Goal: Information Seeking & Learning: Learn about a topic

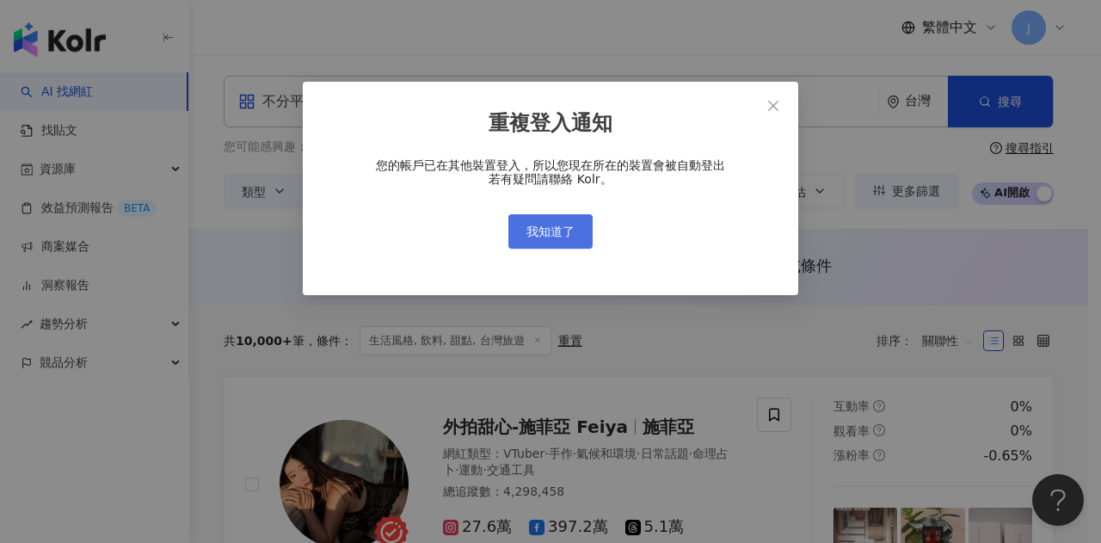
click at [551, 244] on button "我知道了" at bounding box center [550, 231] width 84 height 34
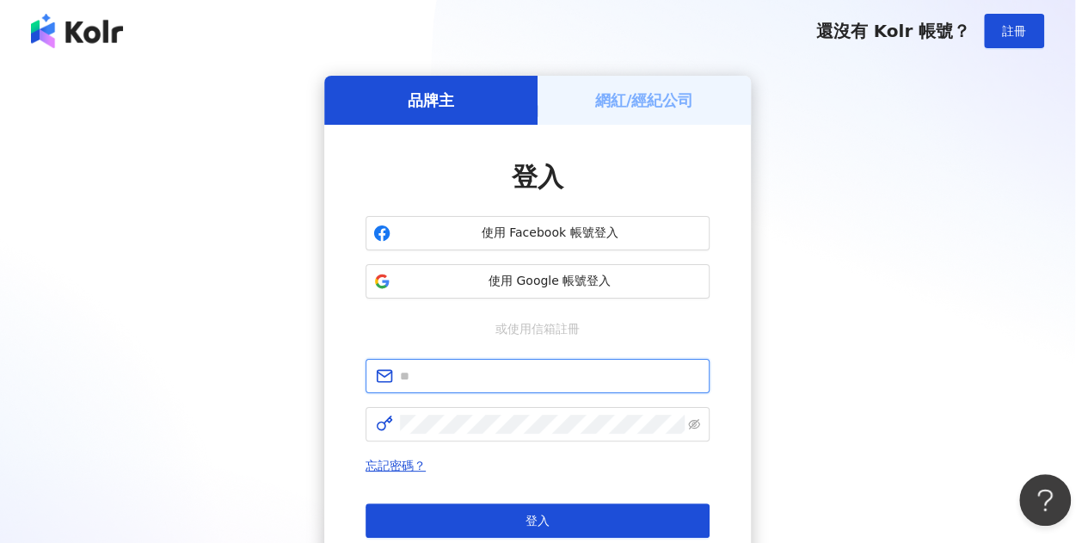
type input "**********"
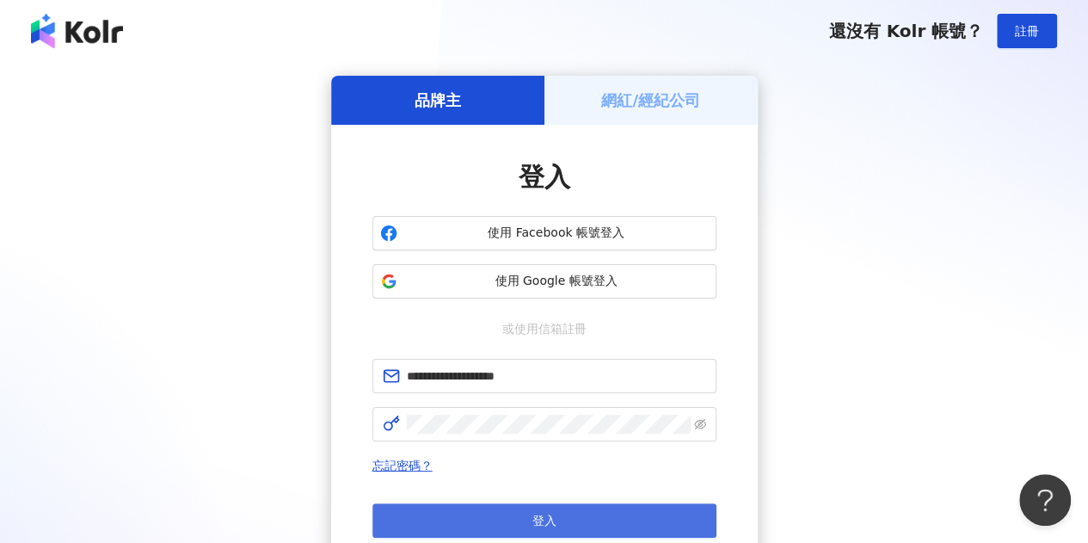
click at [561, 520] on button "登入" at bounding box center [544, 520] width 344 height 34
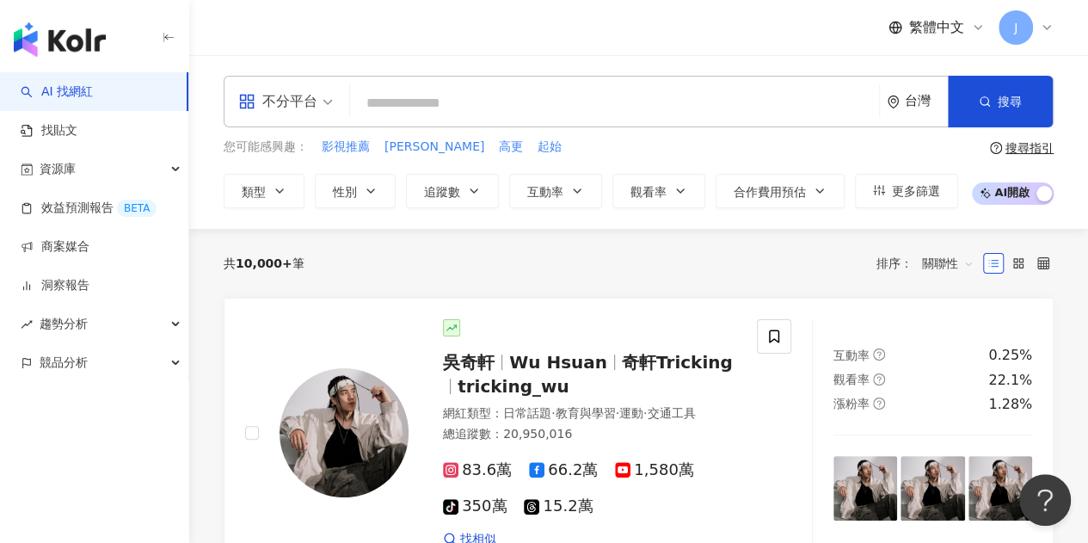
click at [402, 97] on input "search" at bounding box center [614, 103] width 515 height 33
type input "*"
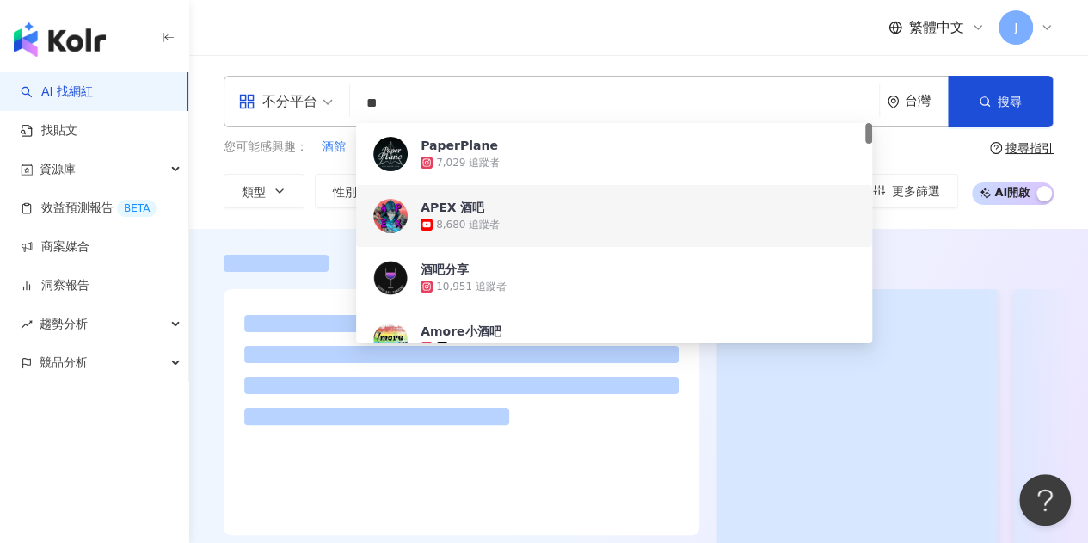
click at [570, 71] on div "不分平台 酒吧 ** 台灣 搜尋 284a078d-b78a-4ea0-a234-44dce9b3fbbe 8550d0b8-4ec4-4a50-8fdb-0…" at bounding box center [638, 142] width 899 height 174
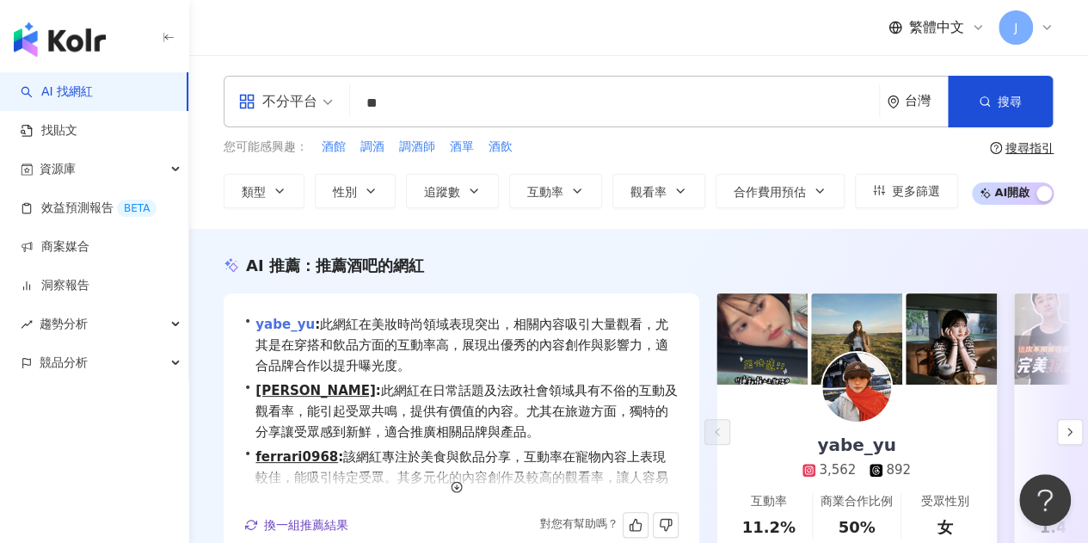
click at [298, 329] on link "yabe_yu" at bounding box center [284, 323] width 59 height 15
click at [492, 108] on input "**" at bounding box center [614, 103] width 515 height 33
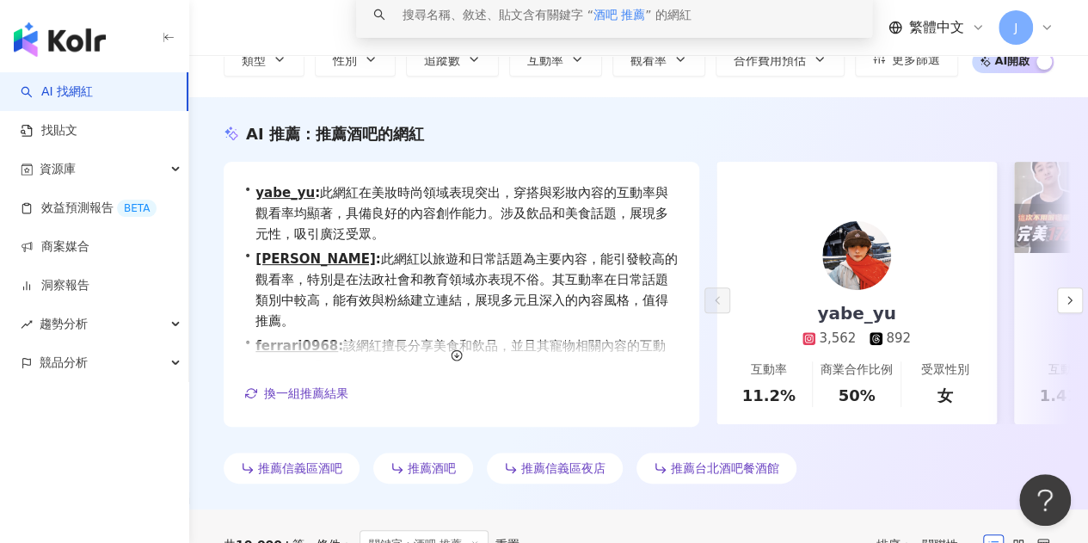
scroll to position [344, 0]
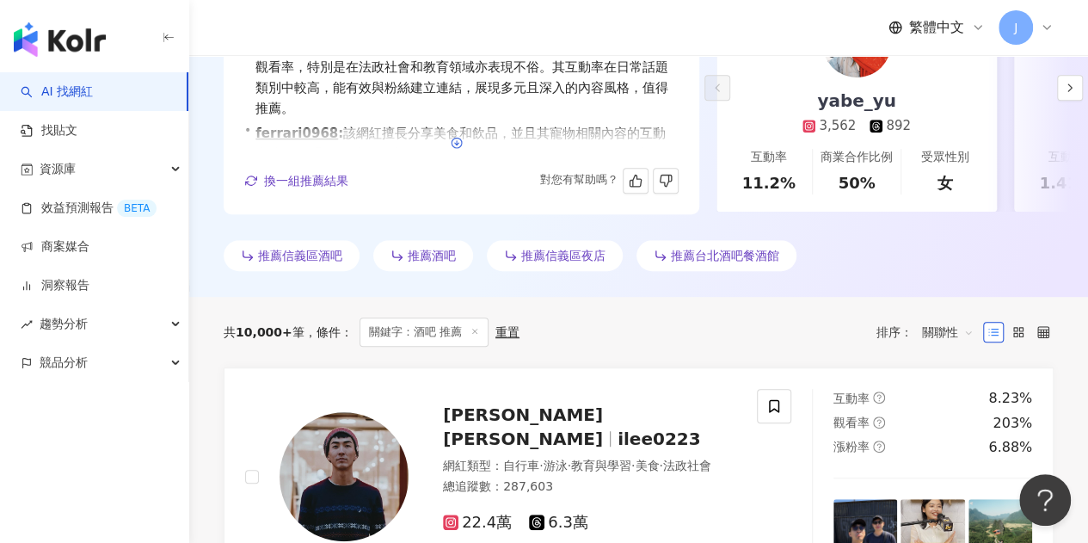
click at [457, 145] on icon "button" at bounding box center [457, 143] width 12 height 12
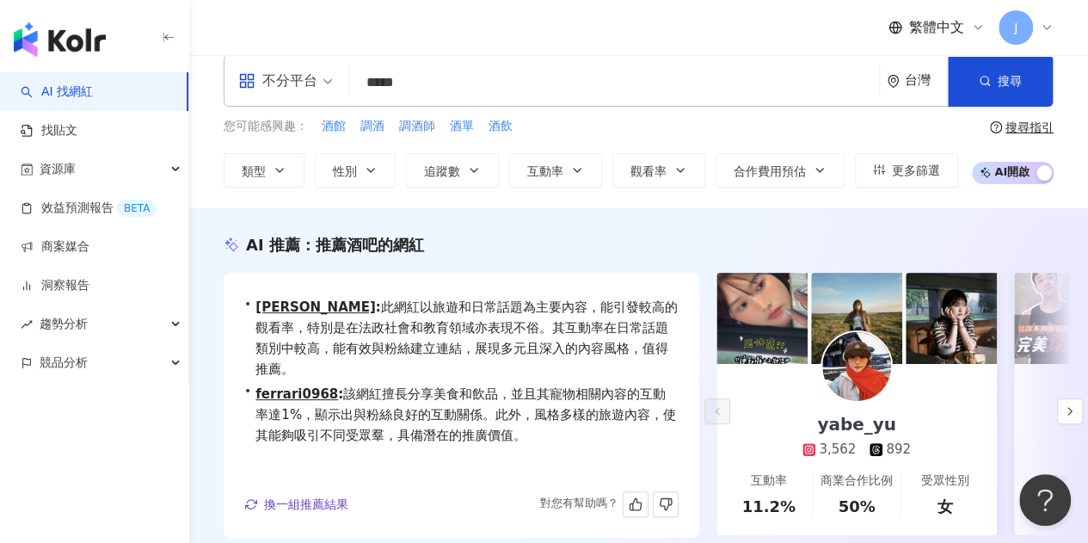
scroll to position [0, 0]
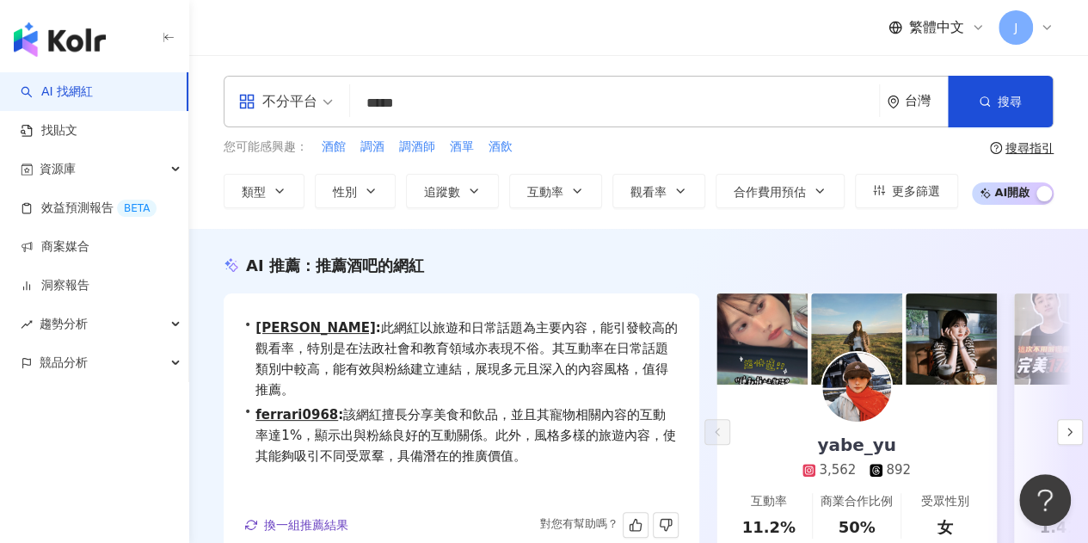
click at [448, 105] on input "*****" at bounding box center [614, 103] width 515 height 33
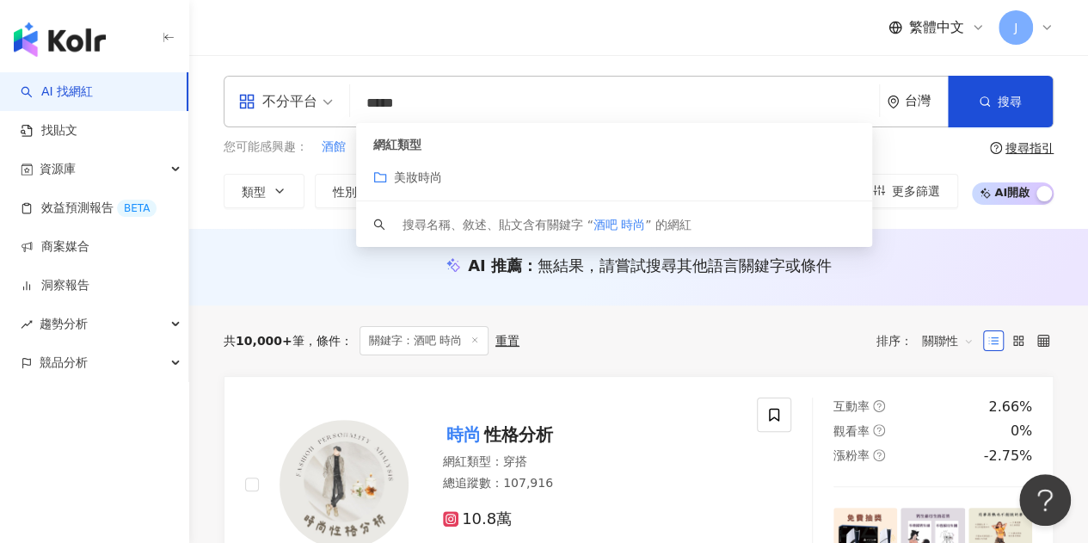
click at [433, 94] on input "*****" at bounding box center [614, 103] width 515 height 33
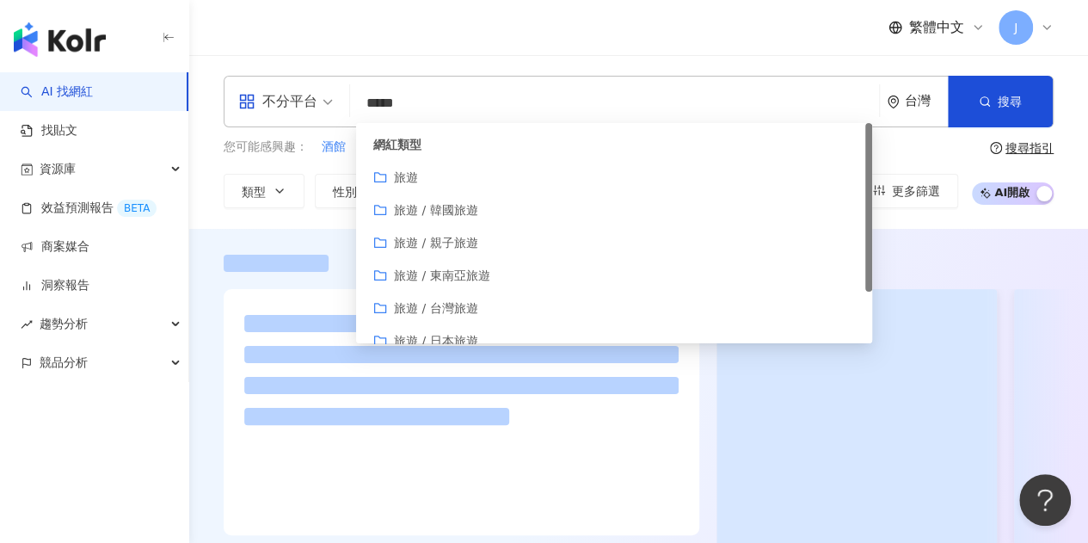
click at [736, 67] on div "不分平台 ***** 台灣 搜尋 customizedTag 網紅類型 旅遊 旅遊 / 韓國旅遊 旅遊 / 親子旅遊 旅遊 / 東南亞旅遊 旅遊 / 台灣旅遊…" at bounding box center [638, 142] width 899 height 174
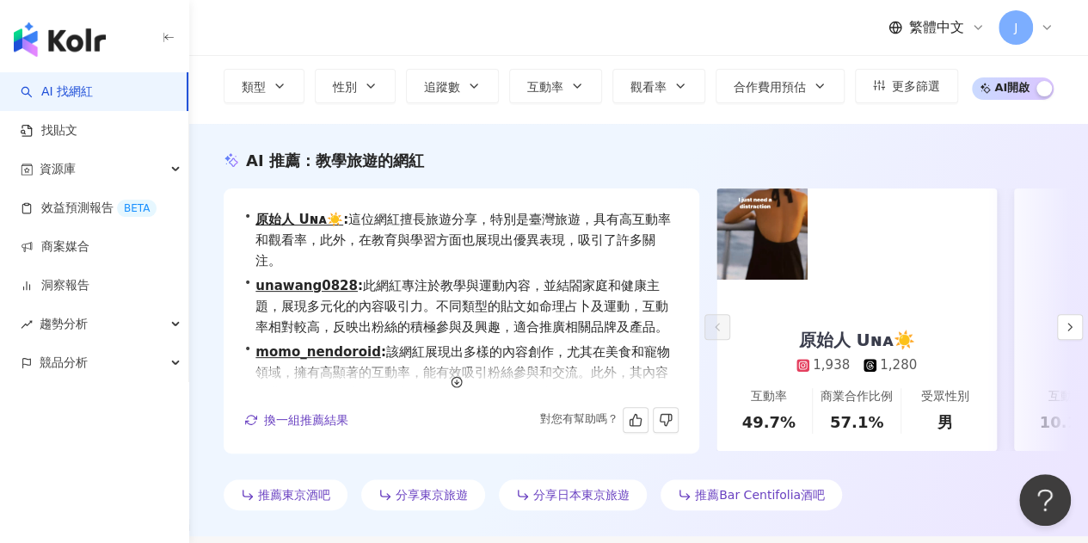
scroll to position [172, 0]
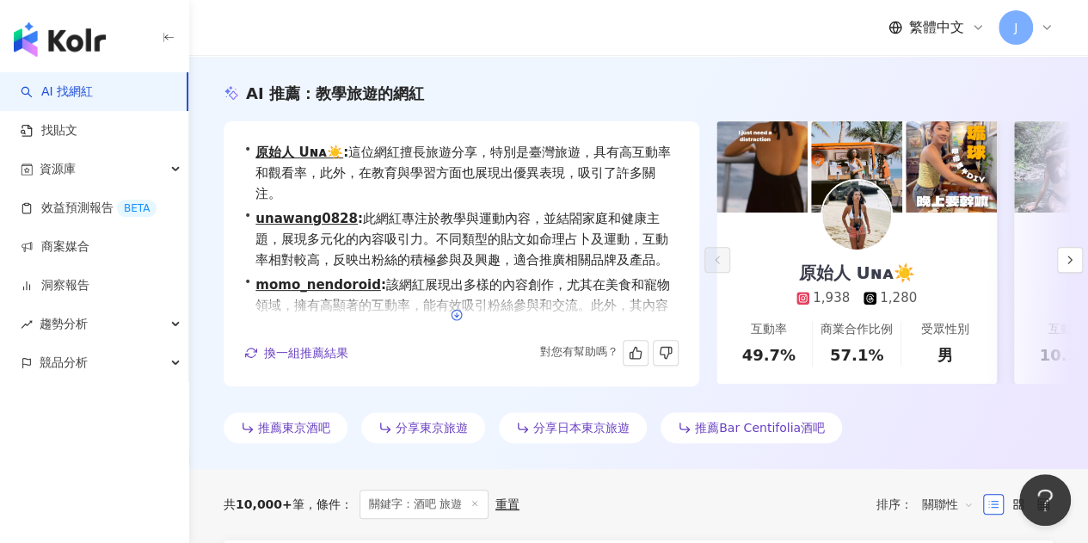
click at [453, 321] on span "button" at bounding box center [457, 315] width 12 height 14
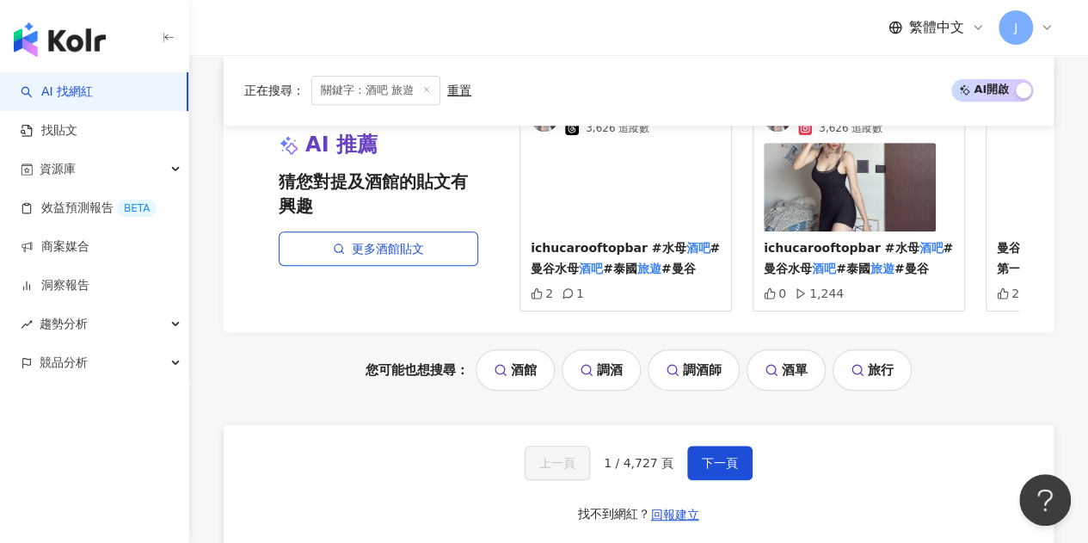
scroll to position [3612, 0]
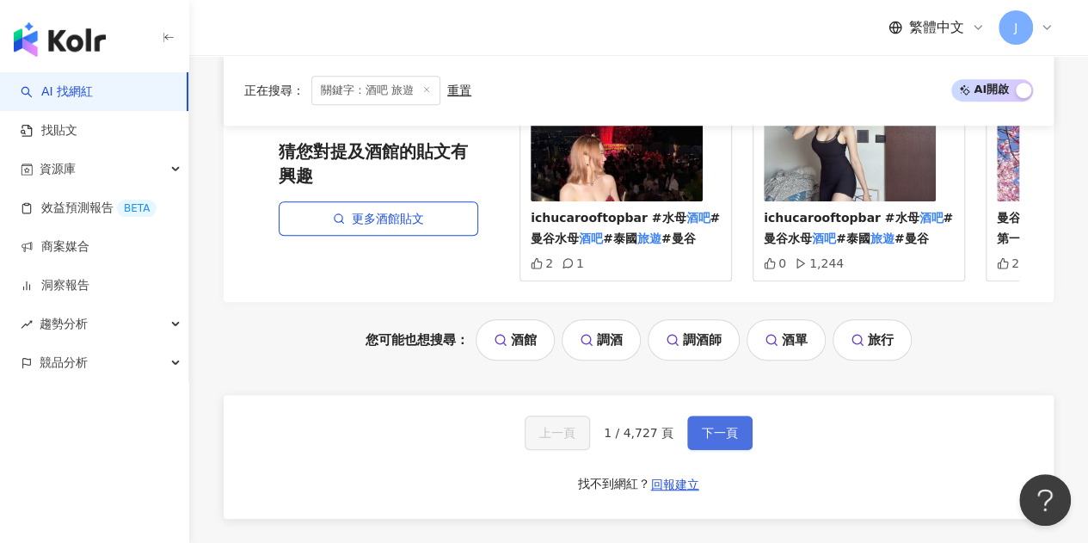
click at [713, 426] on span "下一頁" at bounding box center [720, 433] width 36 height 14
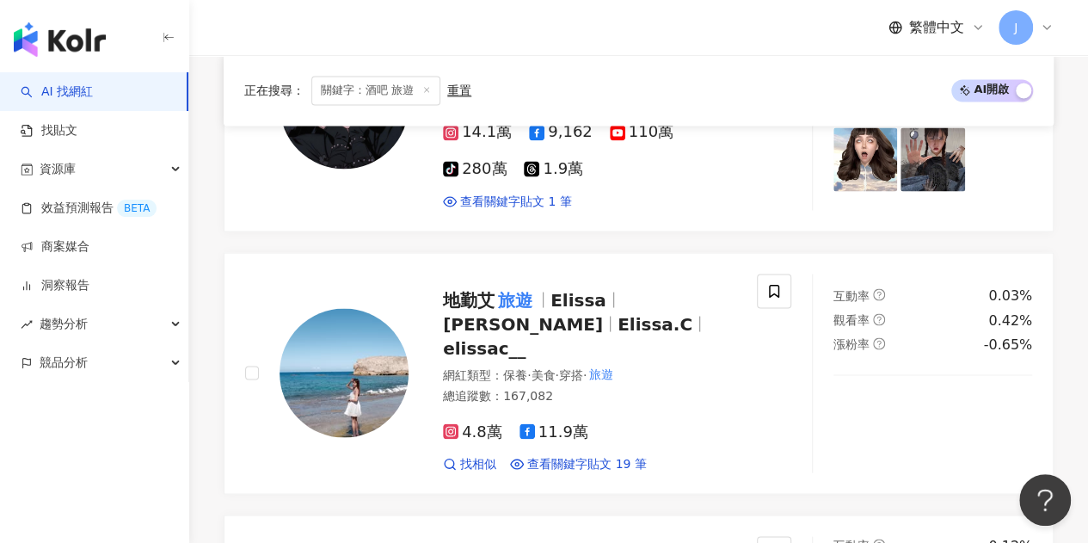
scroll to position [3367, 0]
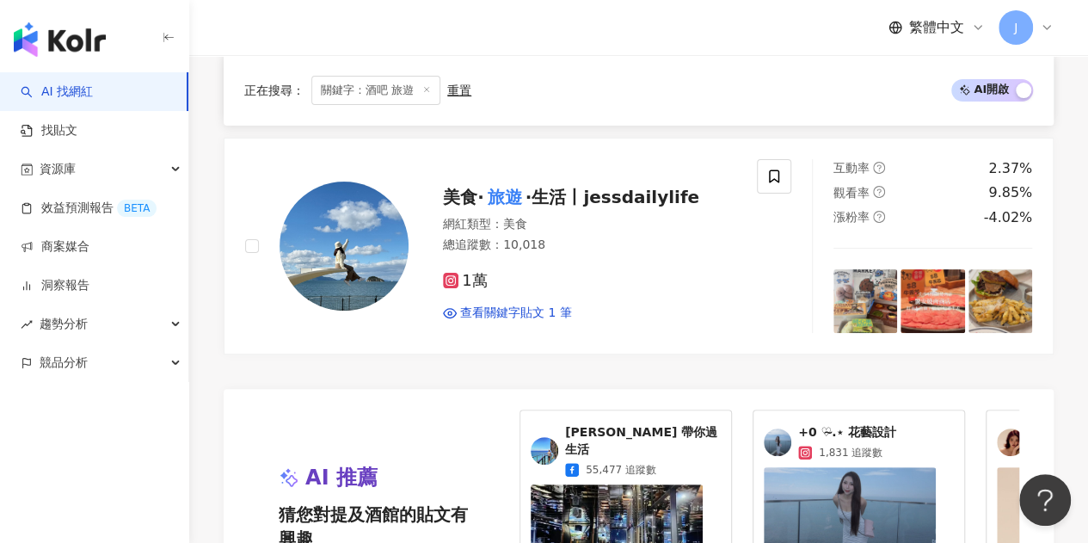
click at [623, 424] on span "阿德 帶你過生活" at bounding box center [643, 441] width 156 height 34
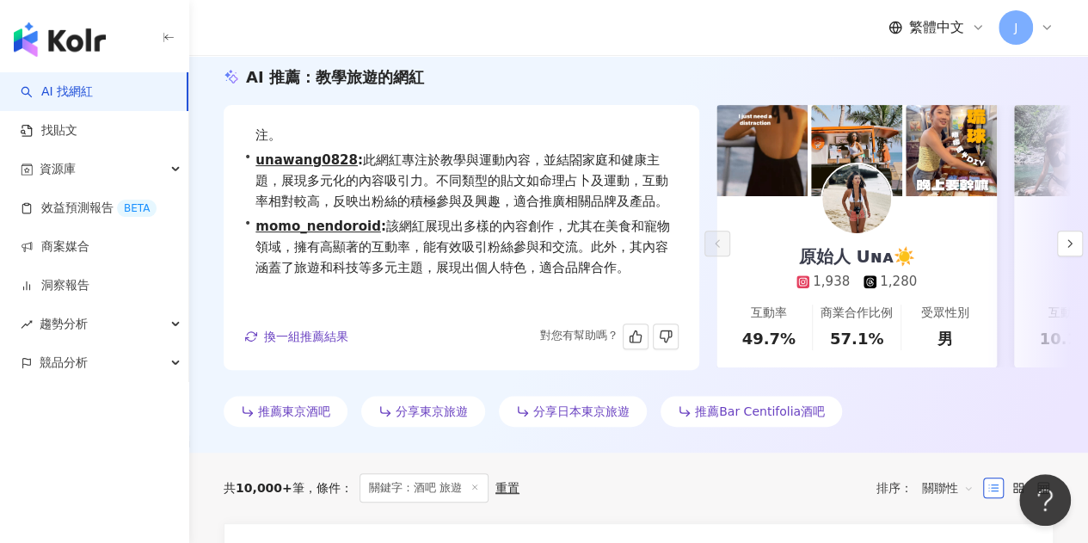
scroll to position [186, 0]
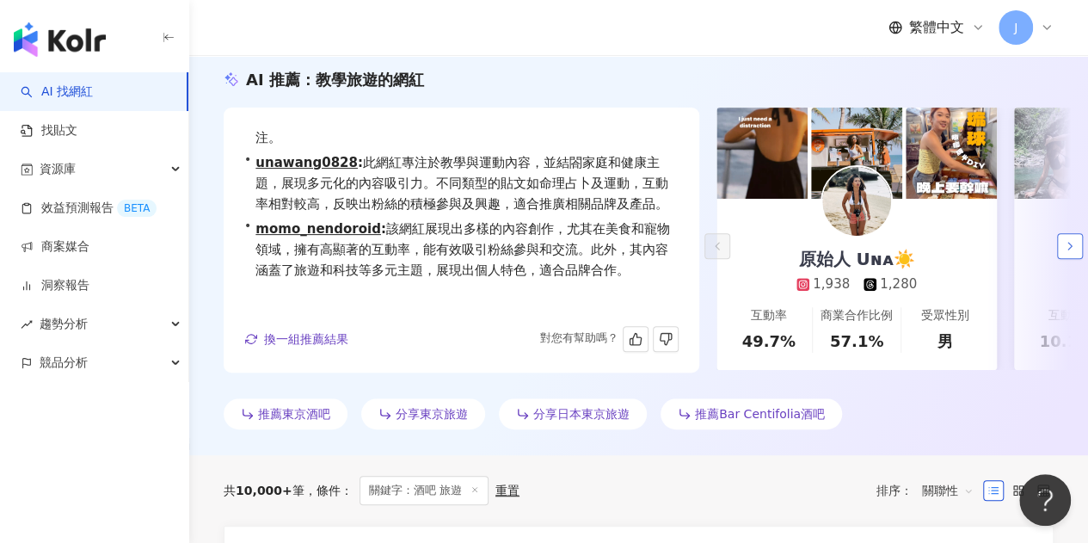
click at [1070, 252] on icon "button" at bounding box center [1070, 246] width 14 height 14
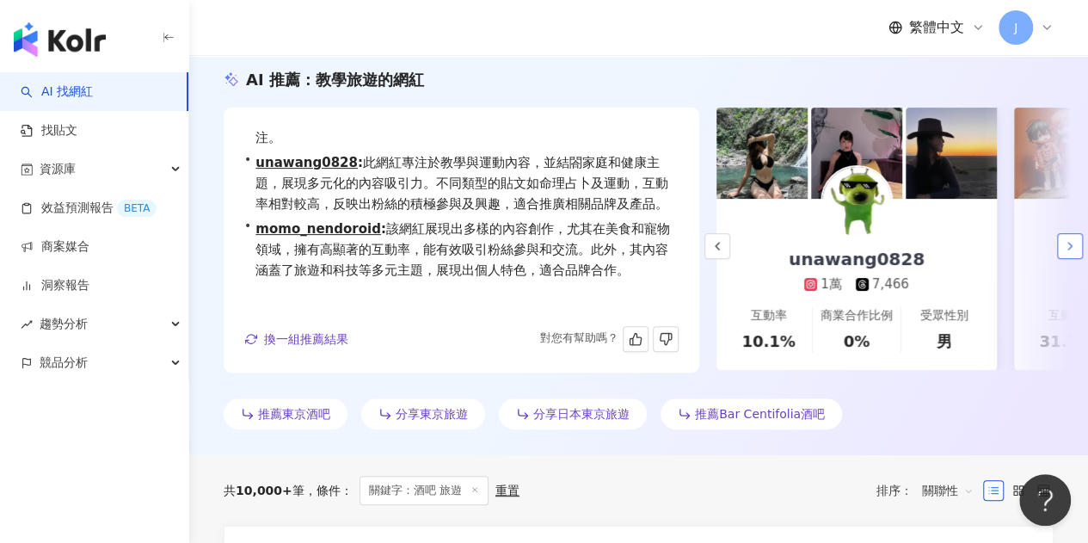
click at [1070, 252] on icon "button" at bounding box center [1070, 246] width 14 height 14
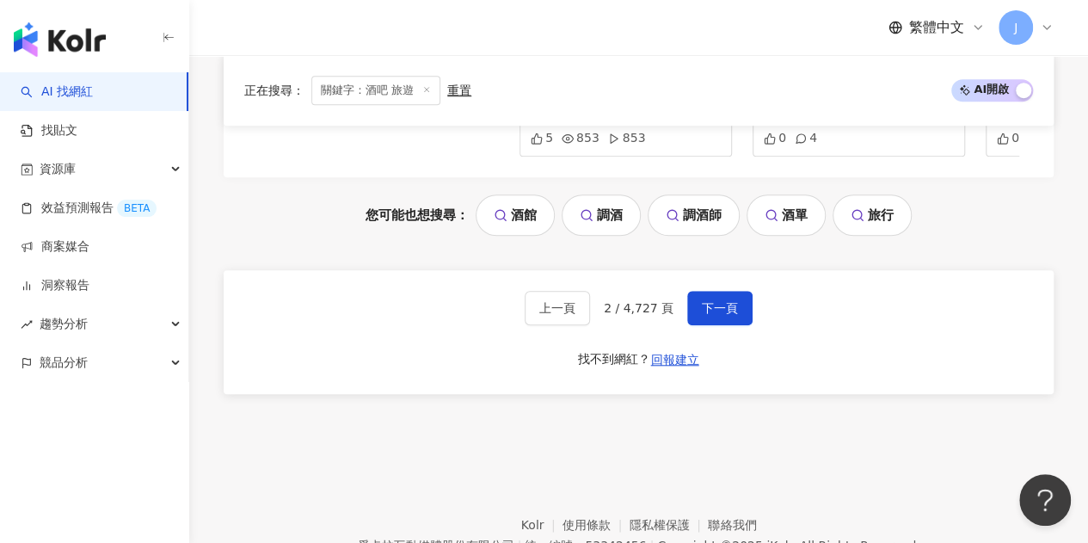
scroll to position [3871, 0]
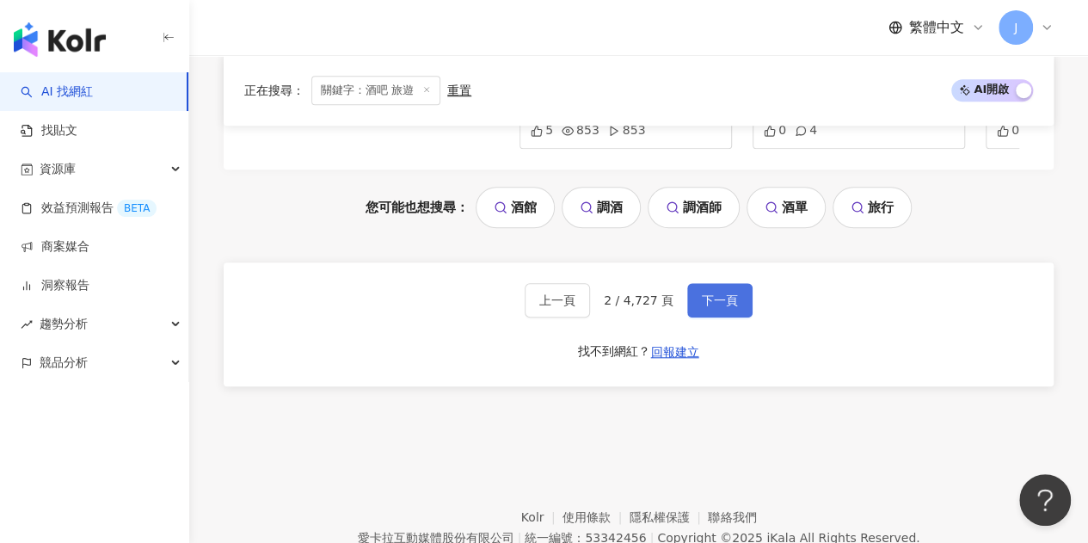
click at [733, 293] on span "下一頁" at bounding box center [720, 300] width 36 height 14
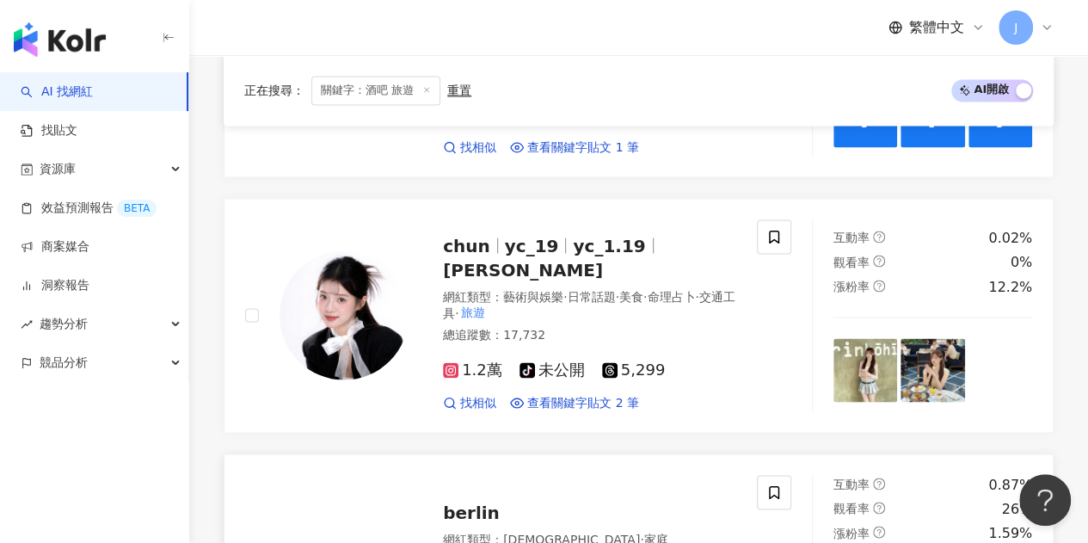
scroll to position [1722, 0]
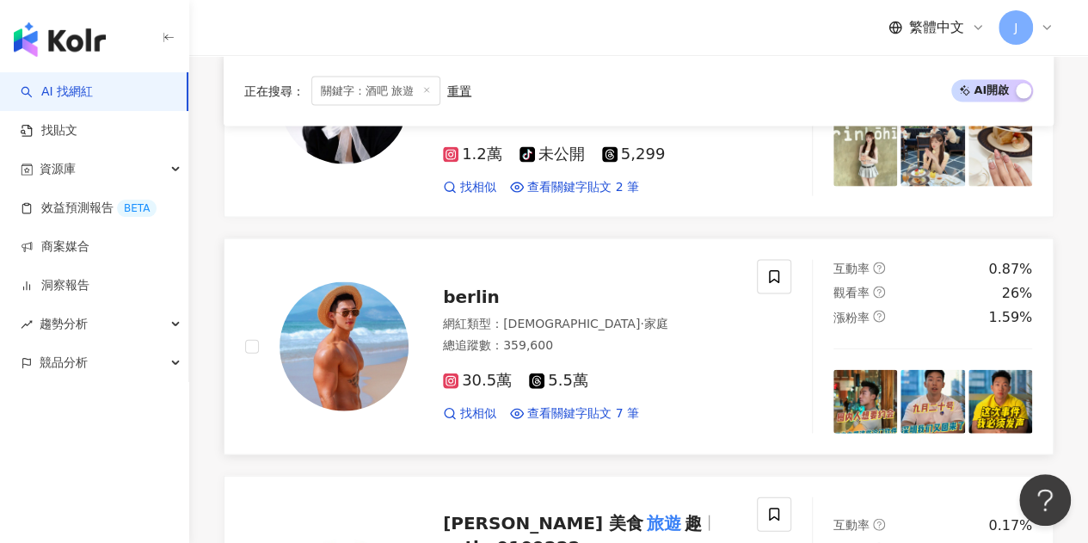
click at [473, 286] on span "berlin" at bounding box center [471, 296] width 57 height 21
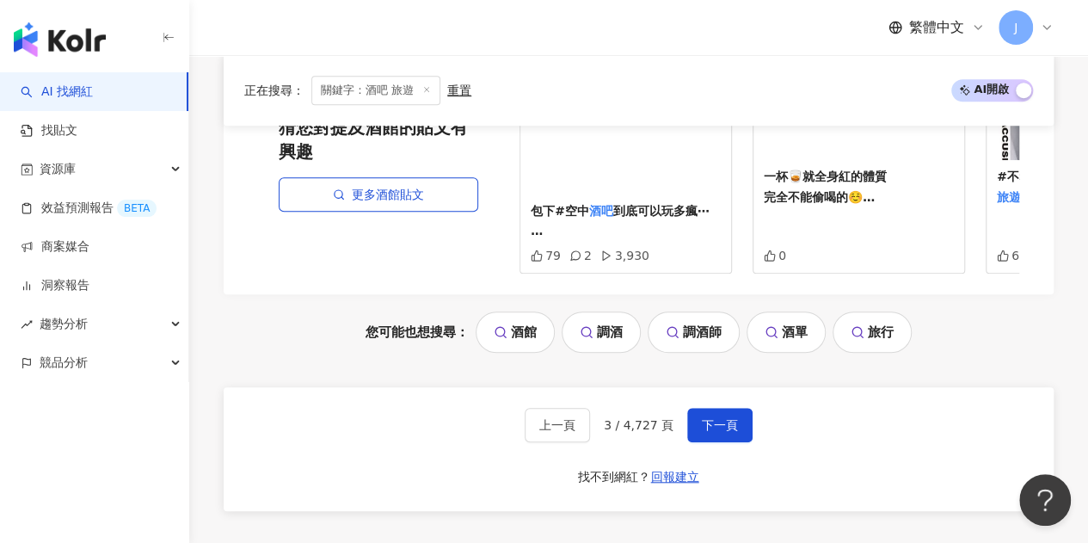
scroll to position [3786, 0]
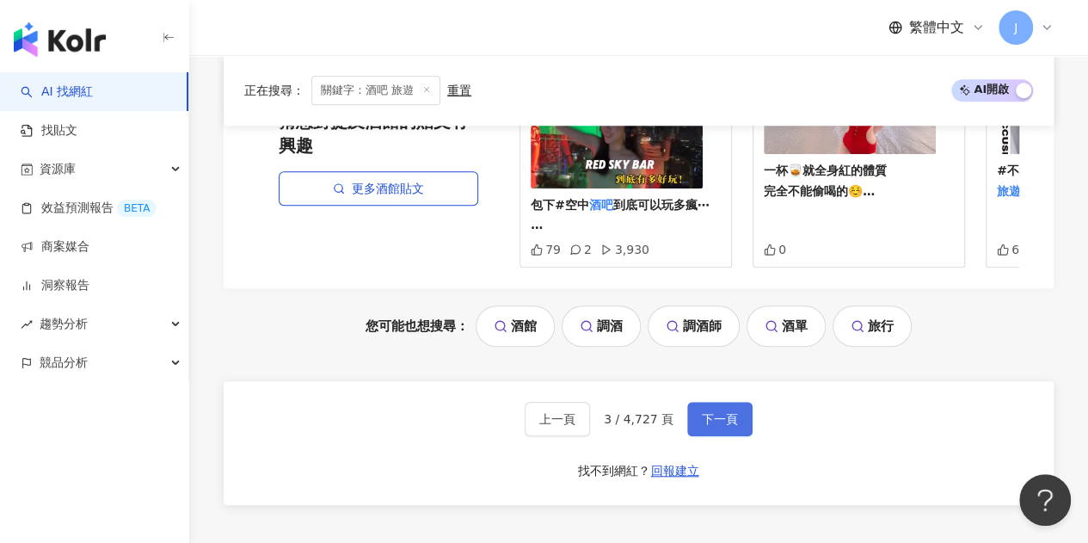
click at [708, 412] on span "下一頁" at bounding box center [720, 419] width 36 height 14
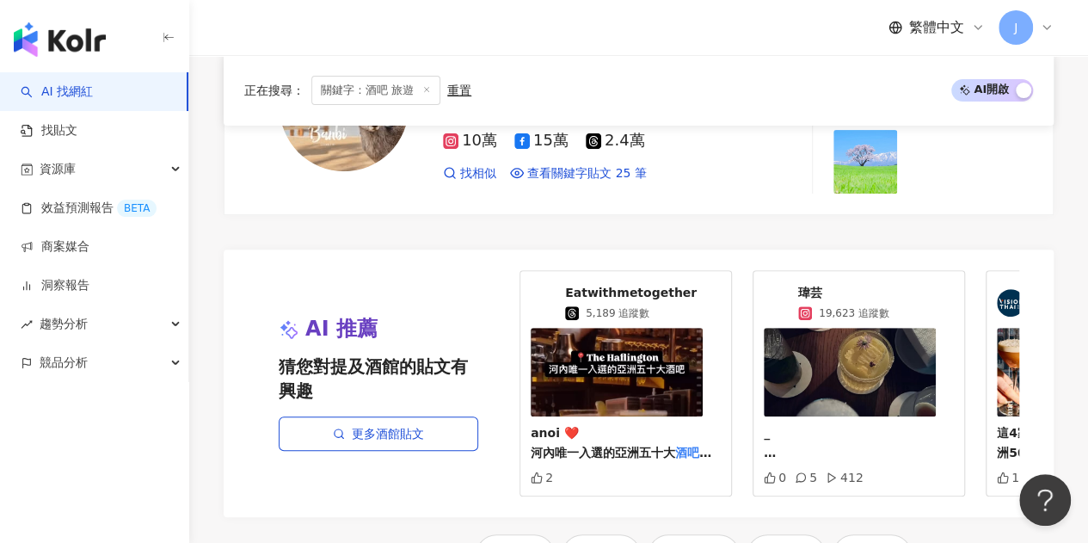
scroll to position [3698, 0]
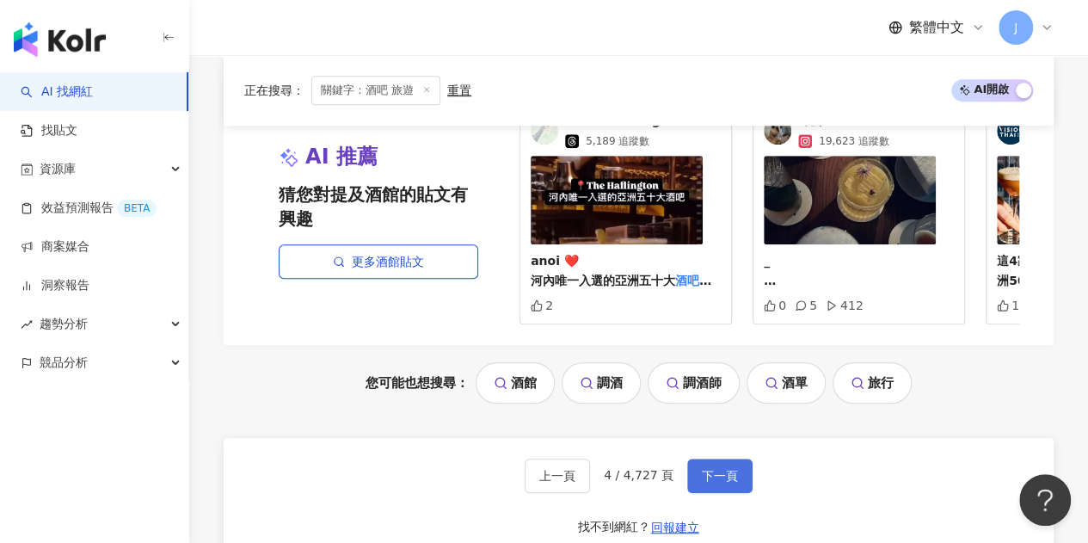
click at [721, 469] on span "下一頁" at bounding box center [720, 476] width 36 height 14
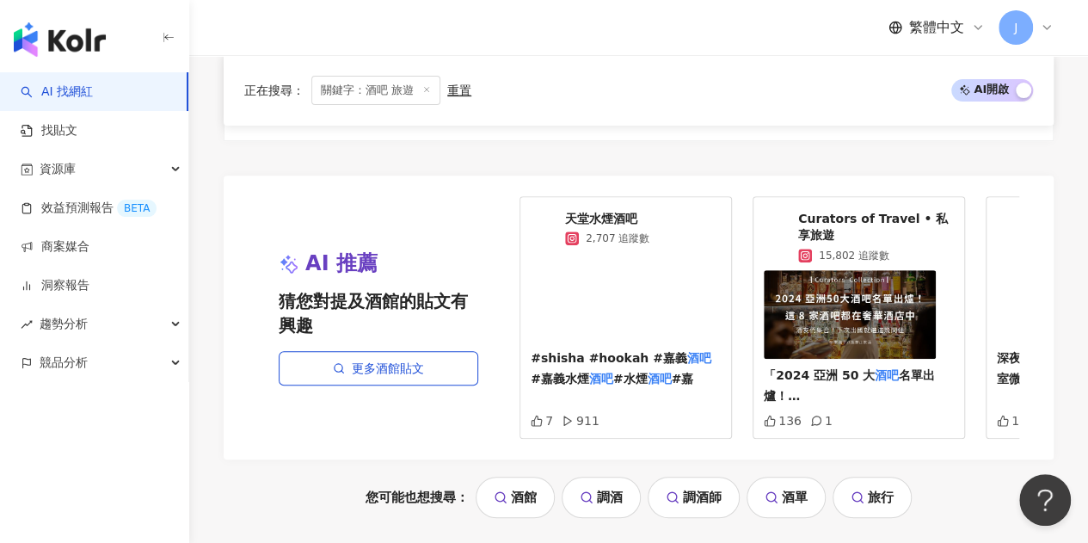
scroll to position [3795, 0]
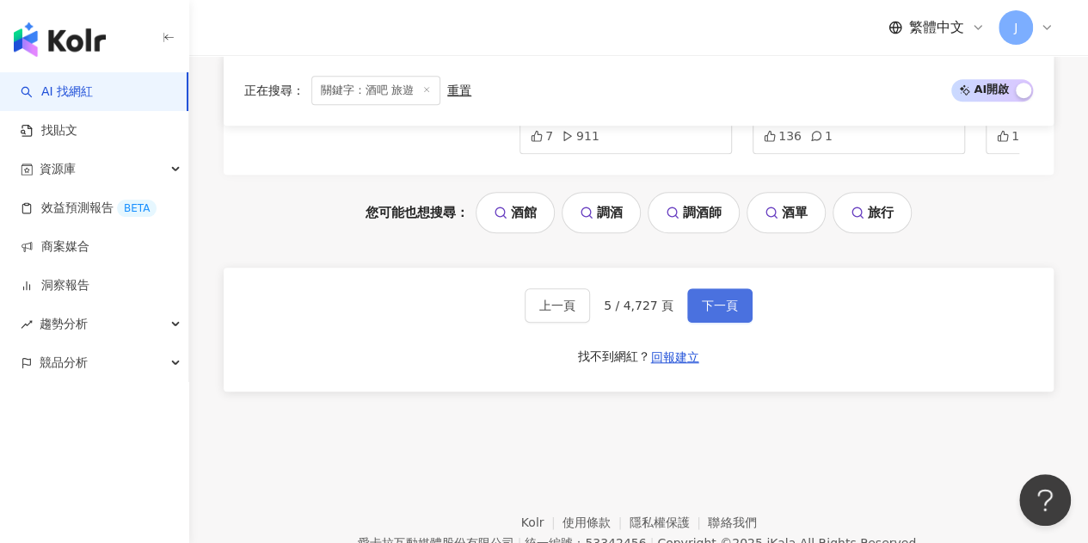
click at [729, 300] on span "下一頁" at bounding box center [720, 305] width 36 height 14
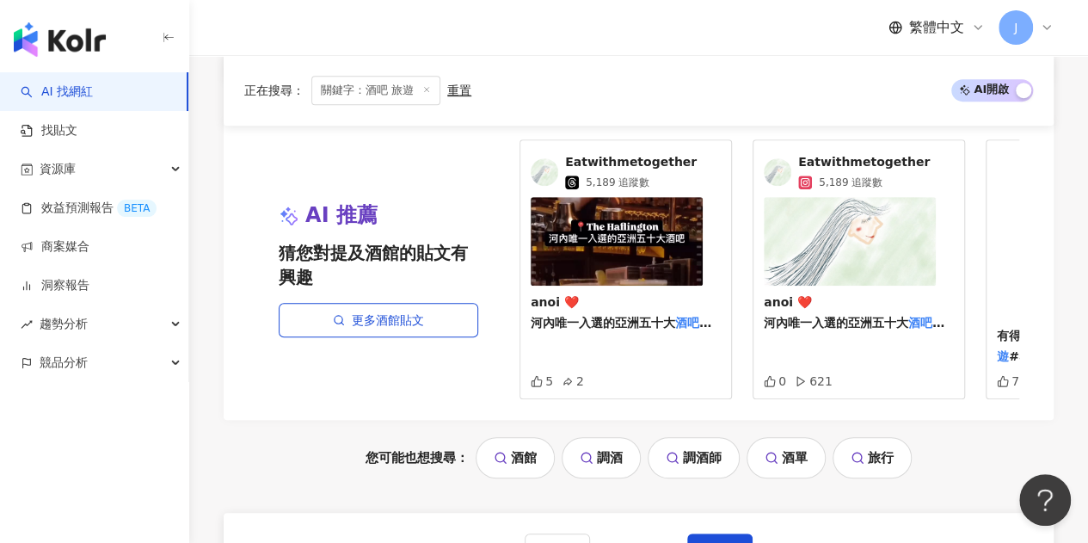
scroll to position [3784, 0]
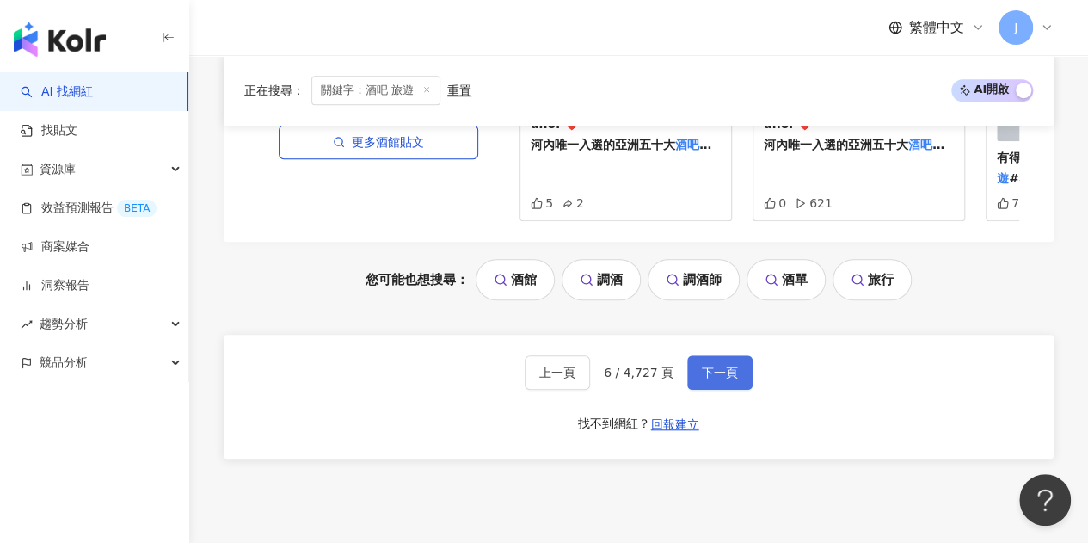
click at [729, 365] on span "下一頁" at bounding box center [720, 372] width 36 height 14
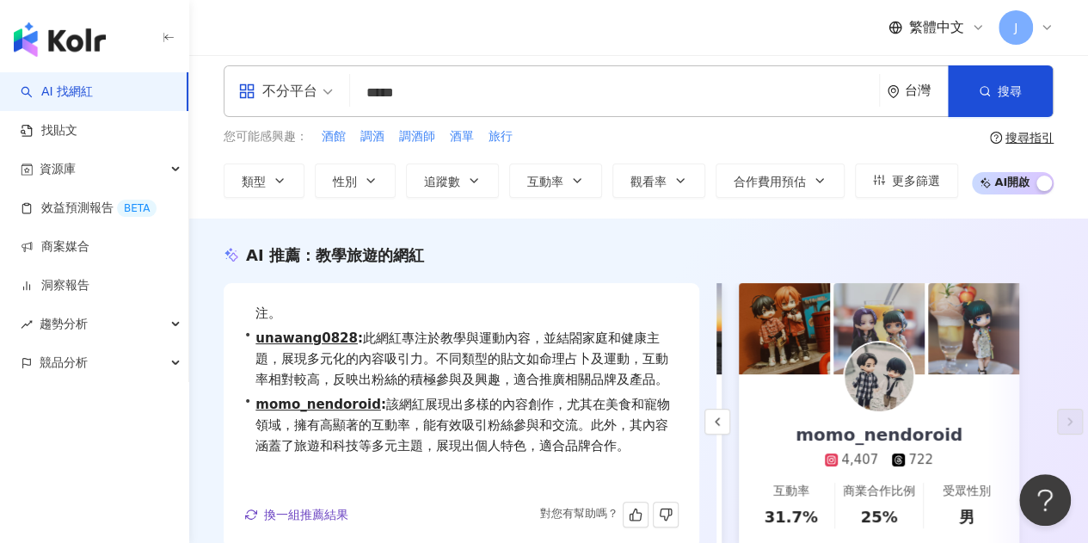
scroll to position [0, 0]
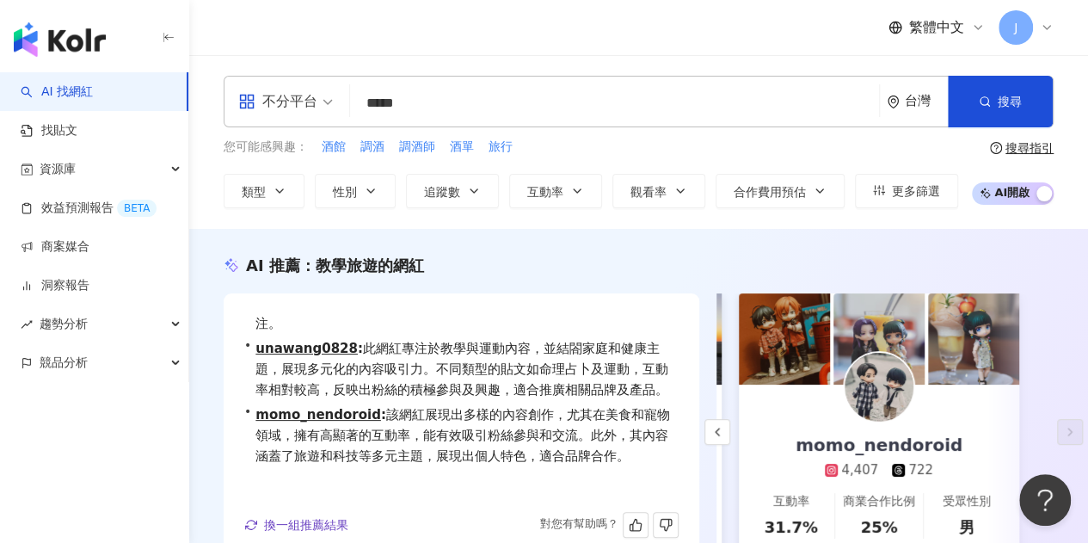
click at [498, 86] on div "不分平台 ***** 台灣 搜尋 customizedTag 網紅類型 旅遊 旅遊 / 韓國旅遊 旅遊 / 親子旅遊 旅遊 / 東南亞旅遊 旅遊 / 台灣旅遊…" at bounding box center [639, 102] width 830 height 52
click at [370, 150] on span "調酒" at bounding box center [372, 146] width 24 height 17
type input "**"
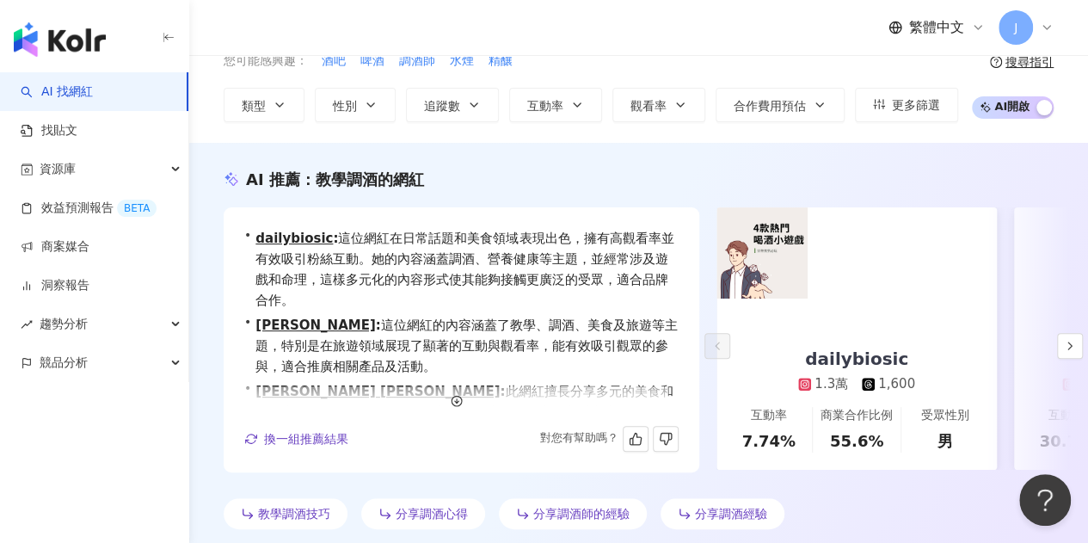
scroll to position [172, 0]
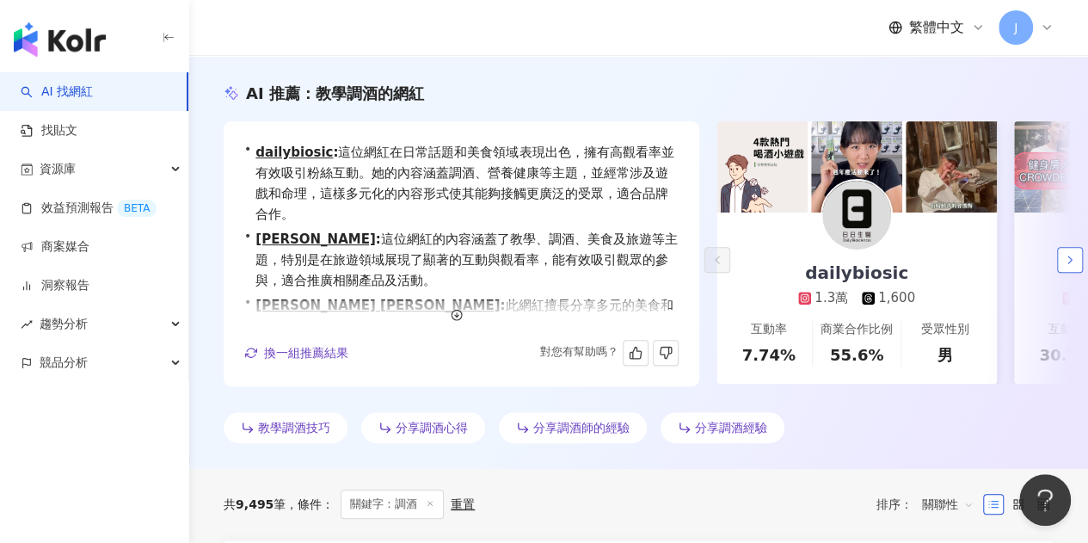
click at [1072, 259] on icon "button" at bounding box center [1070, 260] width 14 height 14
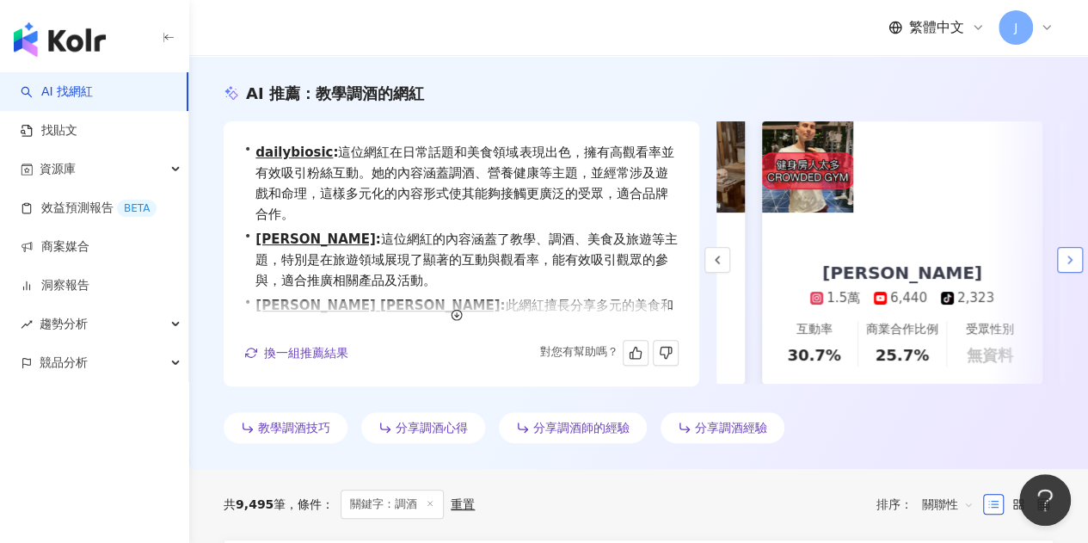
scroll to position [0, 298]
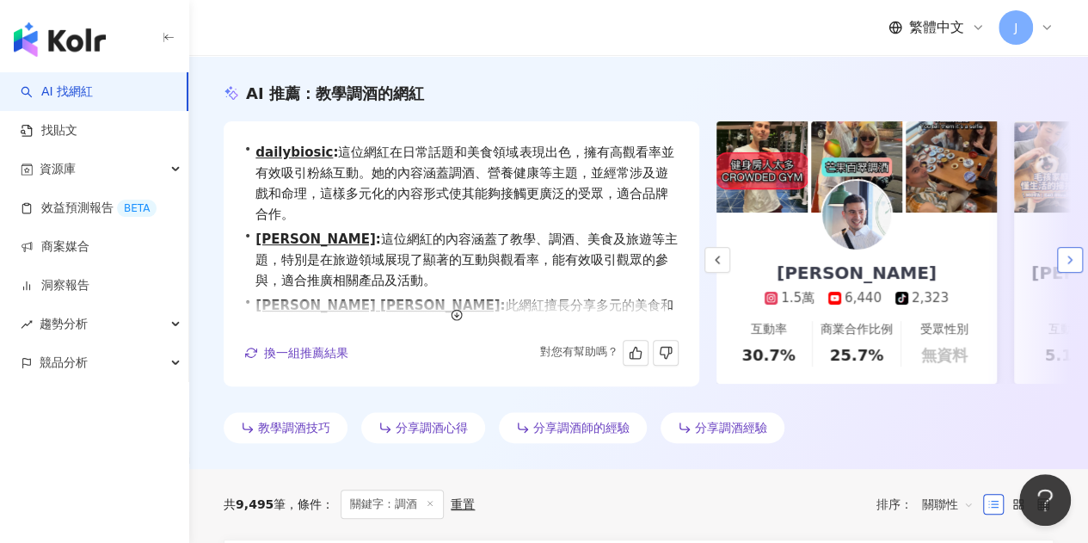
click at [1071, 259] on icon "button" at bounding box center [1070, 260] width 14 height 14
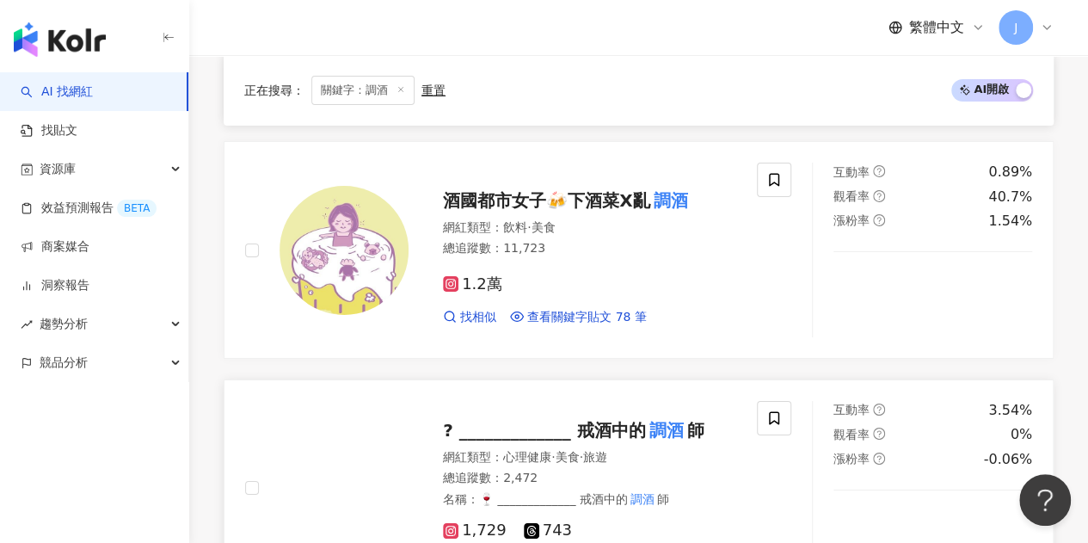
scroll to position [3268, 0]
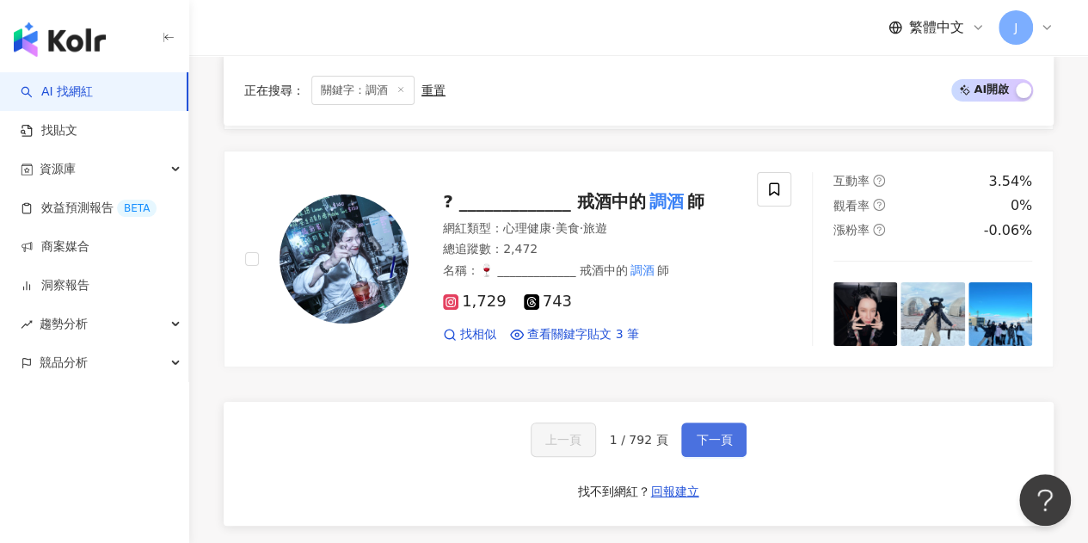
click at [709, 422] on button "下一頁" at bounding box center [713, 439] width 65 height 34
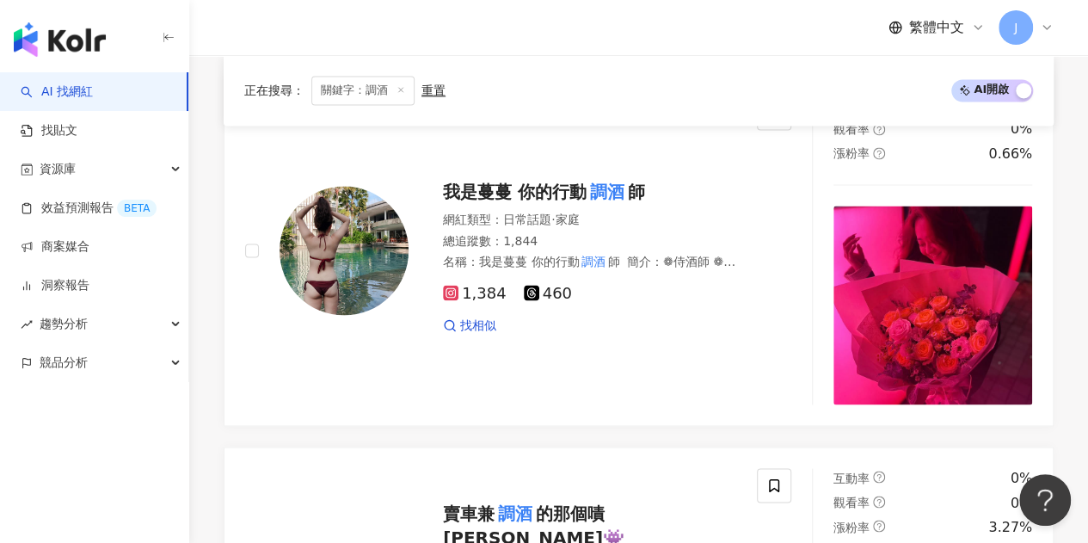
scroll to position [3536, 0]
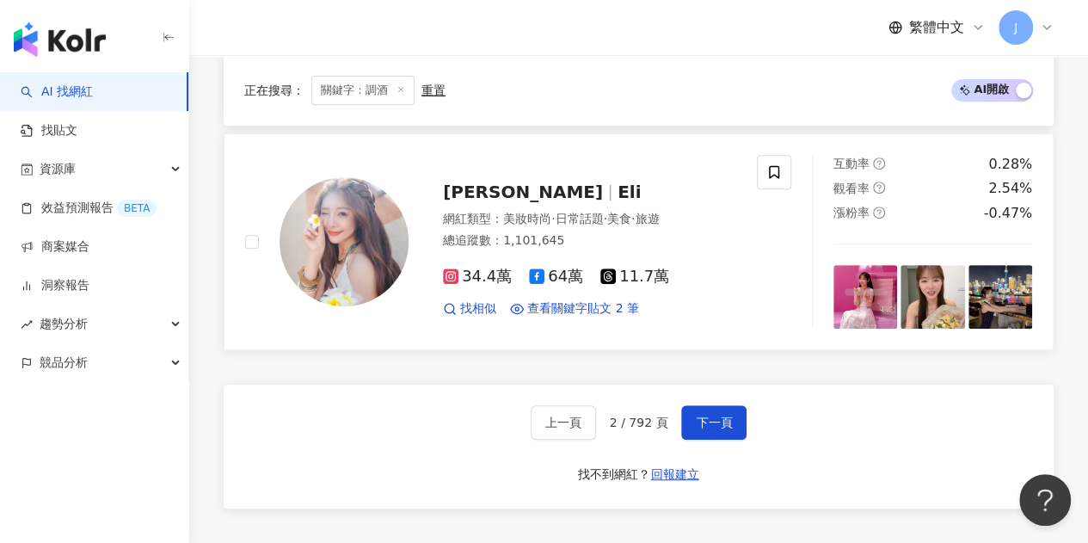
scroll to position [3449, 0]
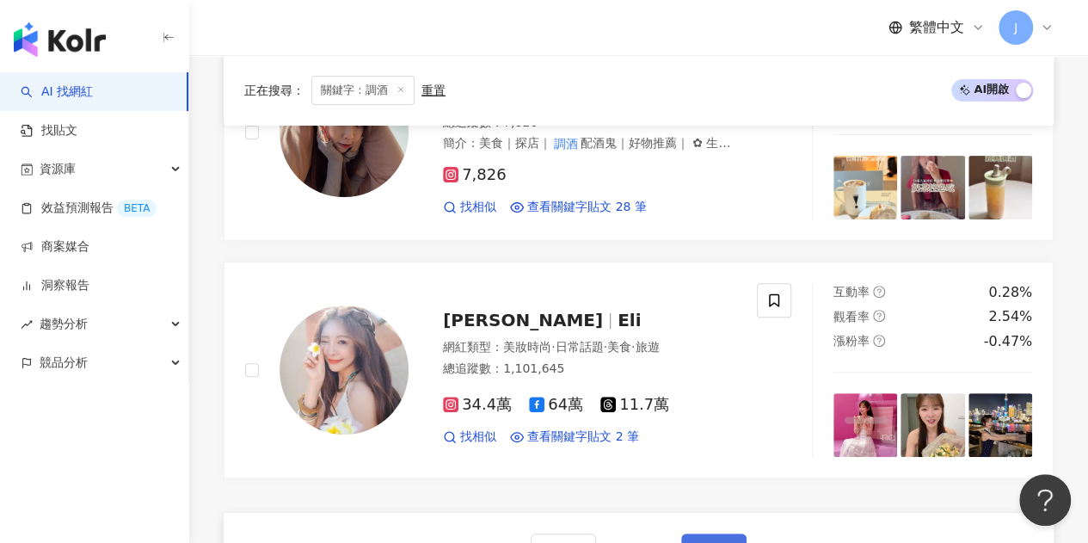
click at [718, 542] on span "下一頁" at bounding box center [714, 550] width 36 height 14
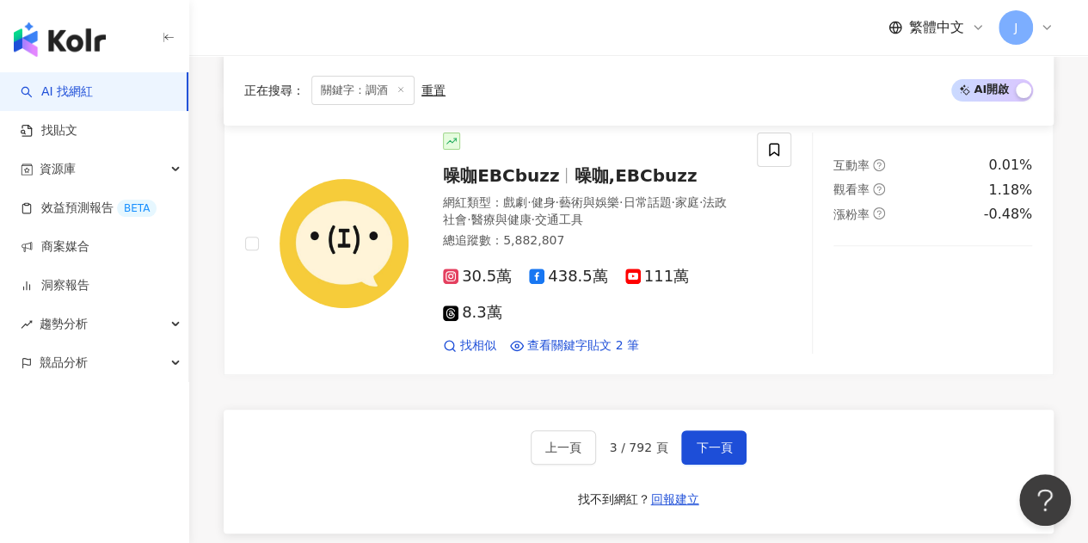
scroll to position [3639, 0]
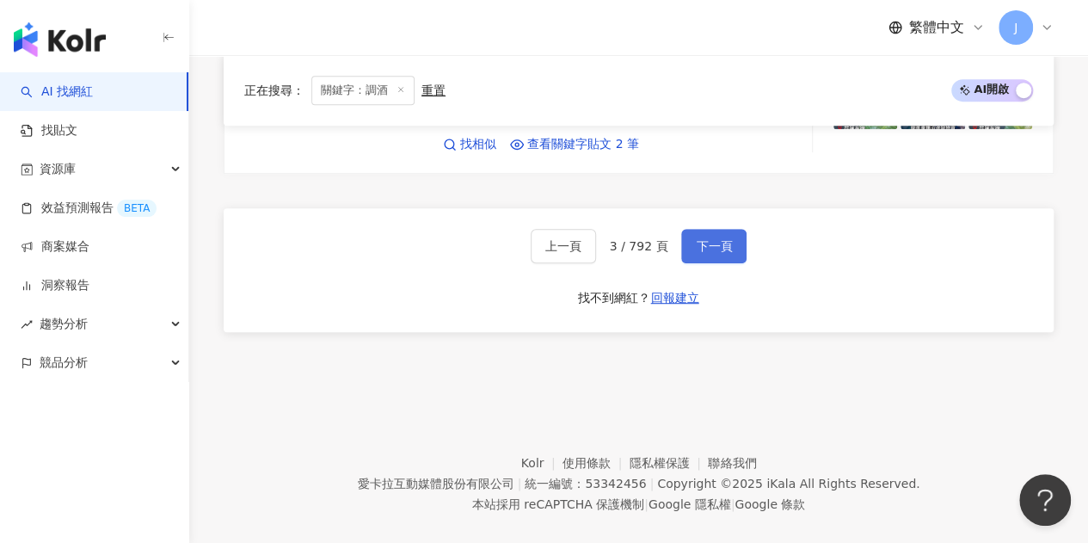
click at [727, 239] on span "下一頁" at bounding box center [714, 246] width 36 height 14
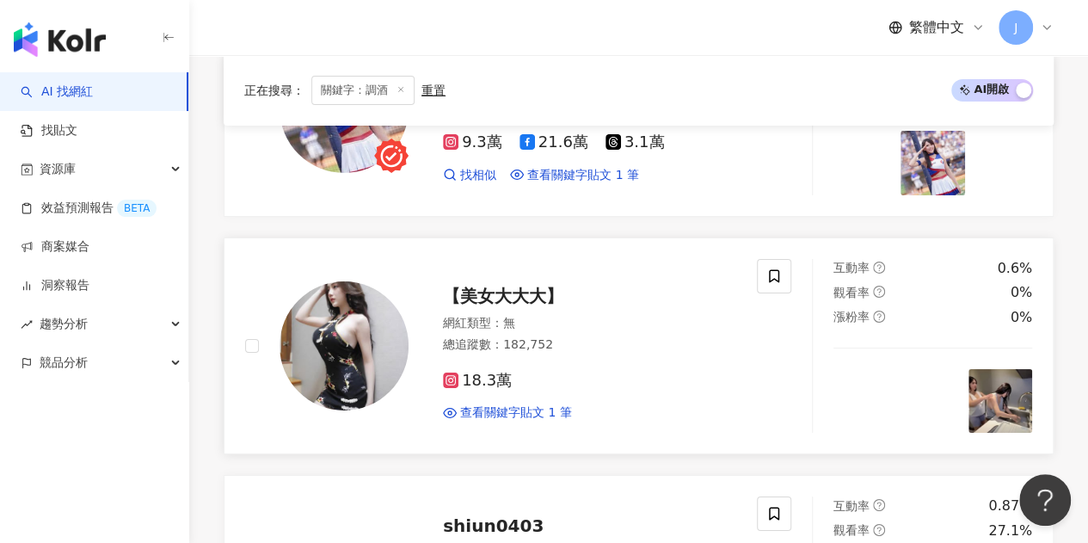
scroll to position [3300, 0]
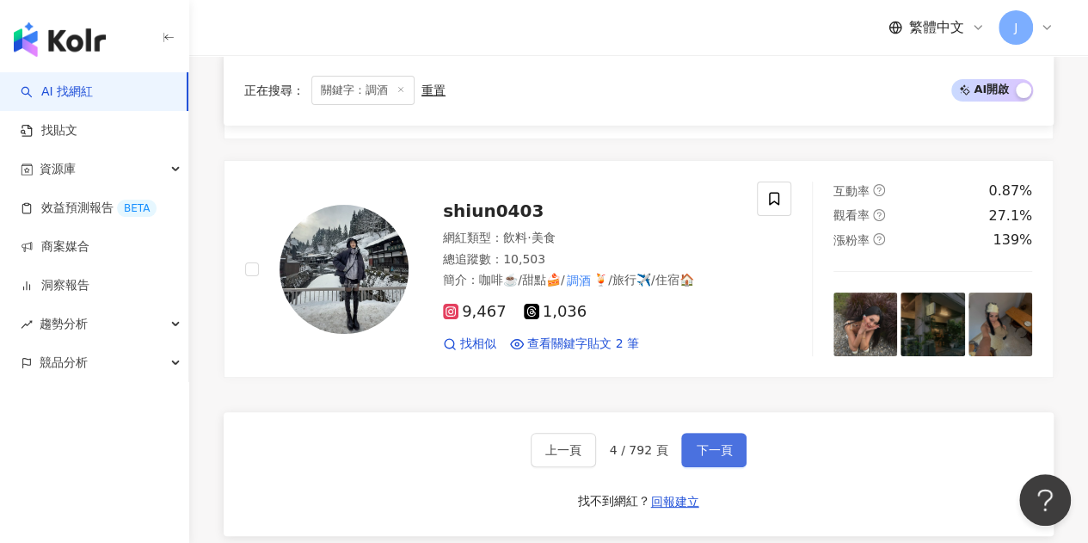
click at [721, 443] on span "下一頁" at bounding box center [714, 450] width 36 height 14
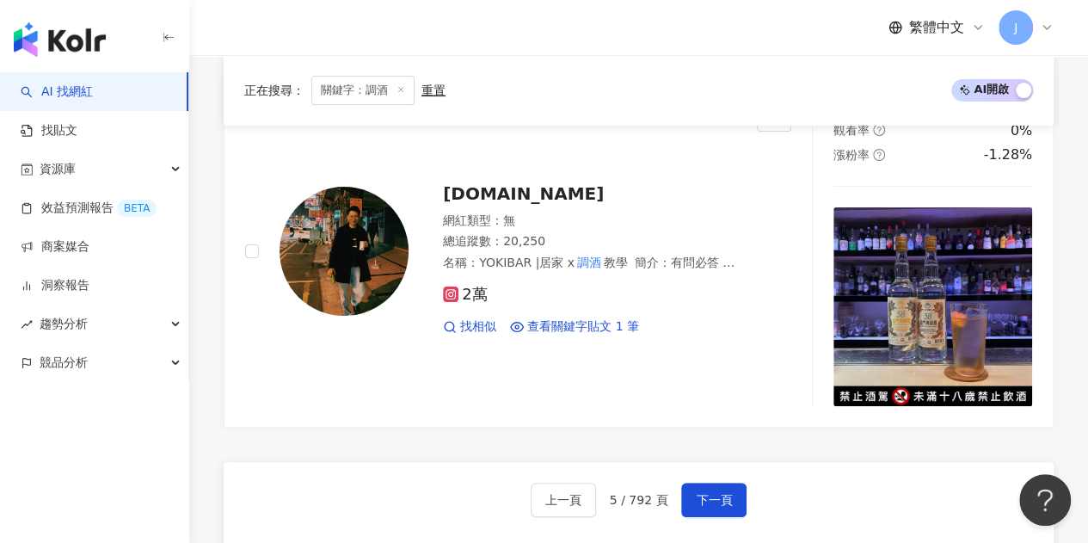
scroll to position [3376, 0]
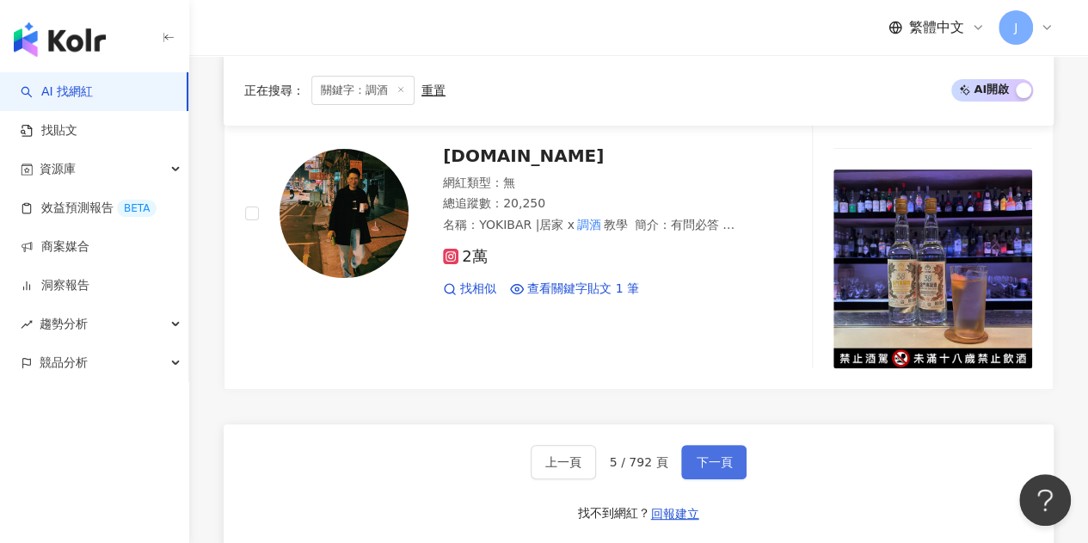
click at [703, 455] on span "下一頁" at bounding box center [714, 462] width 36 height 14
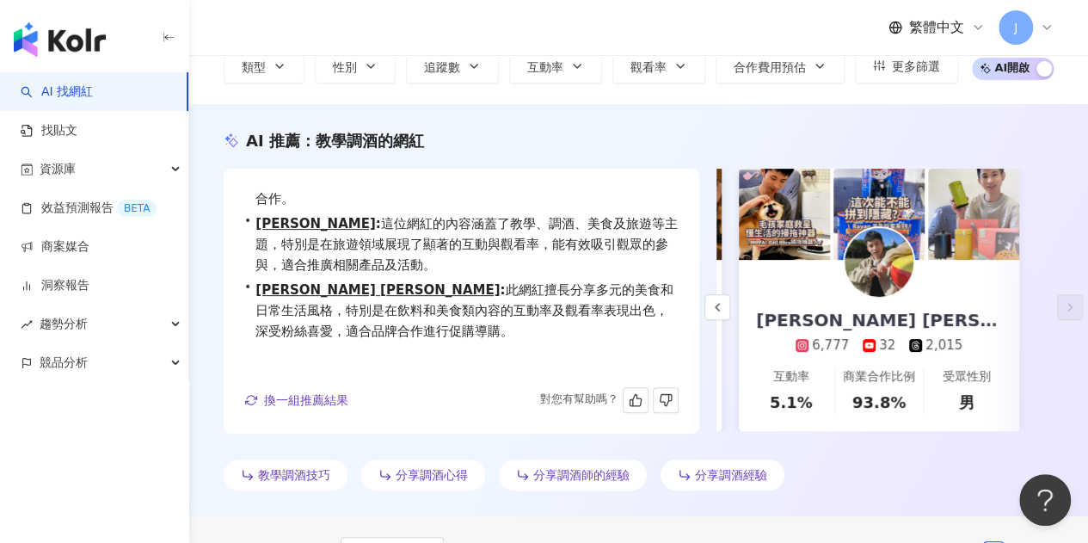
scroll to position [0, 0]
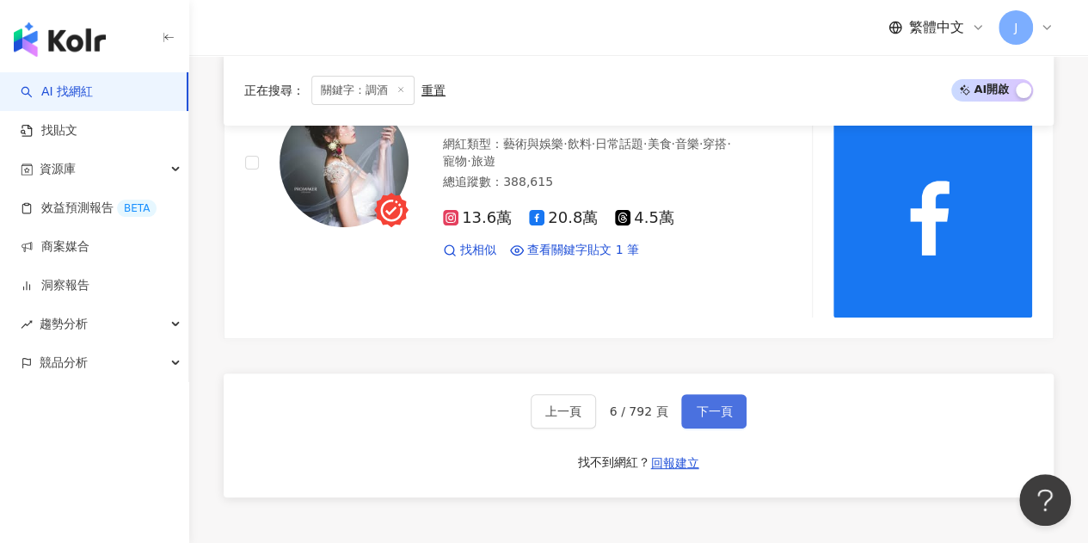
click at [714, 404] on span "下一頁" at bounding box center [714, 411] width 36 height 14
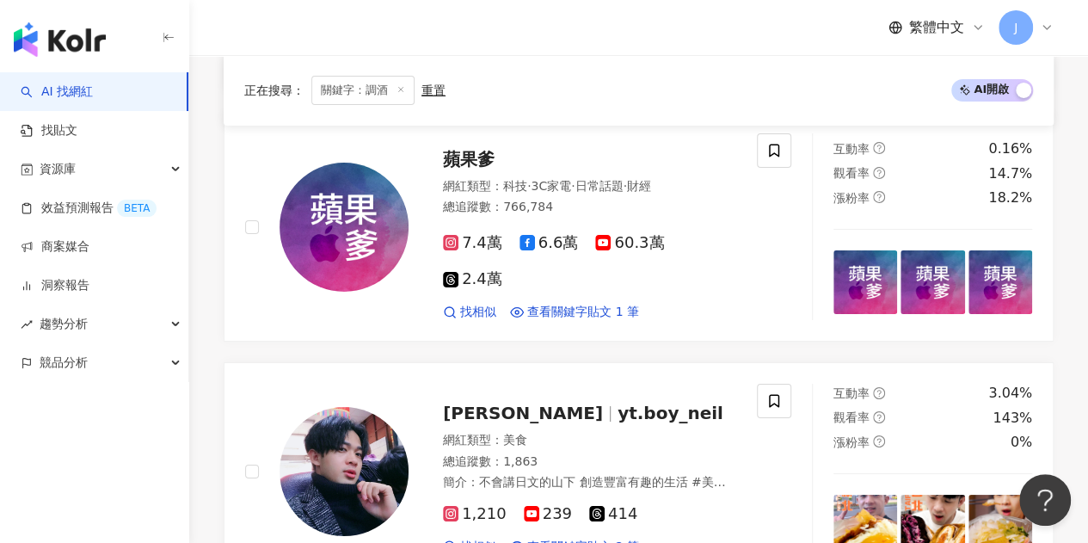
scroll to position [3250, 0]
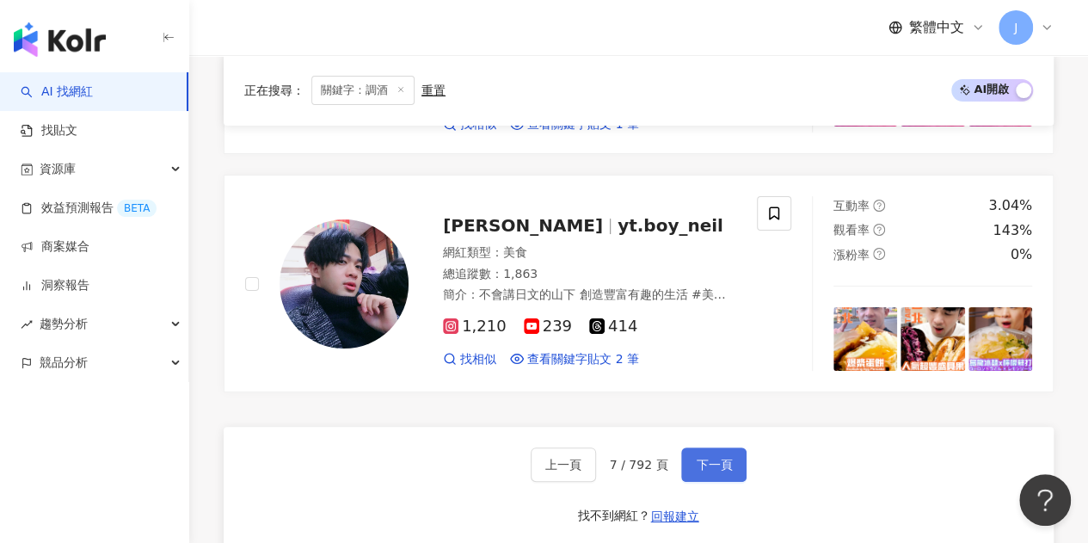
click at [715, 457] on span "下一頁" at bounding box center [714, 464] width 36 height 14
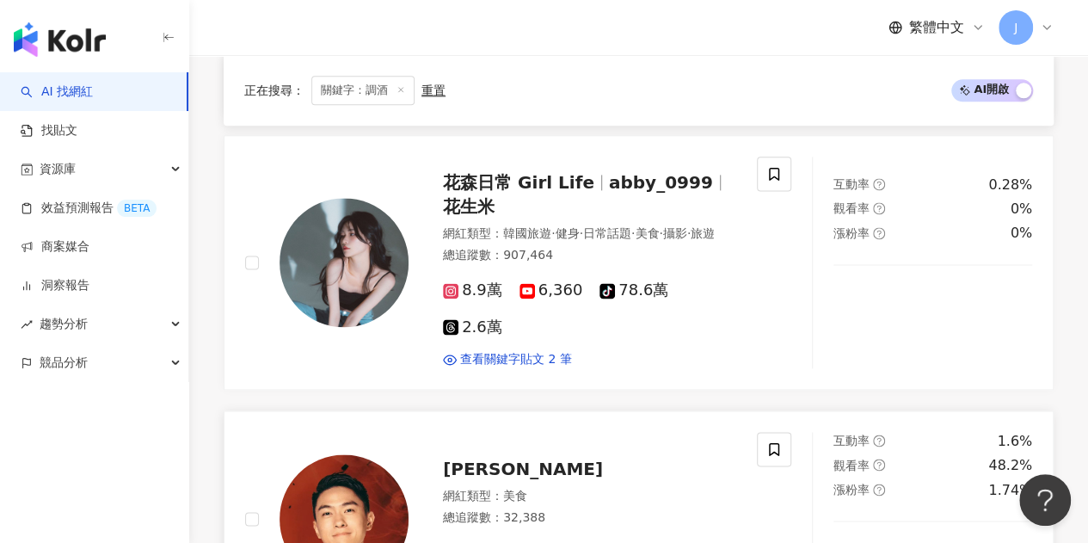
scroll to position [1411, 0]
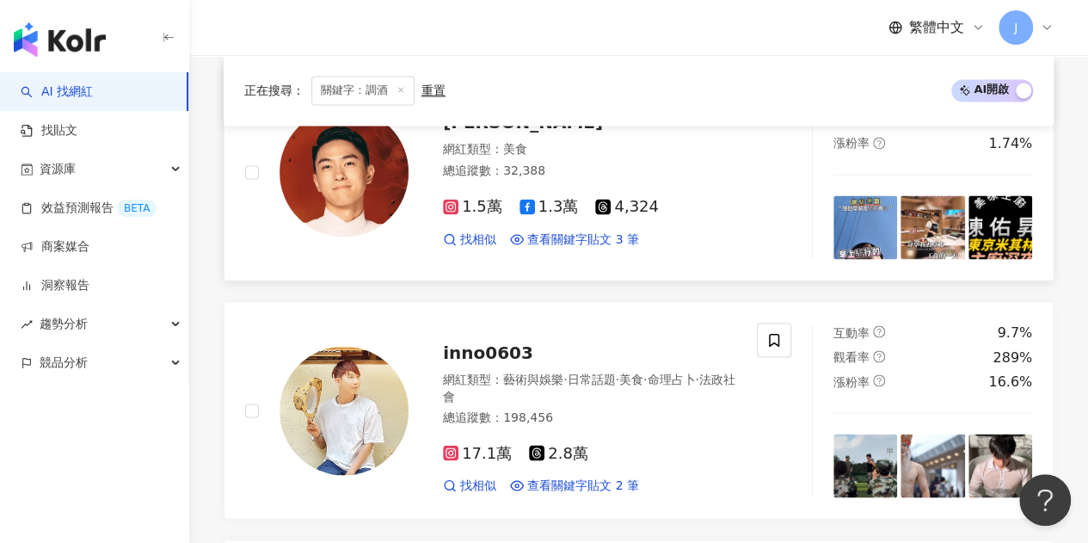
click at [349, 175] on img at bounding box center [343, 171] width 129 height 129
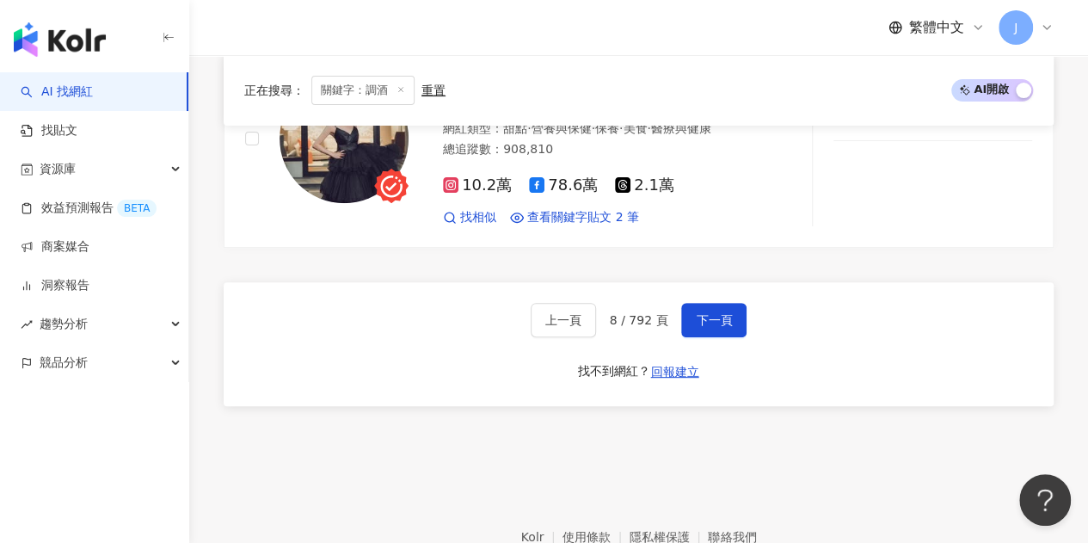
scroll to position [3475, 0]
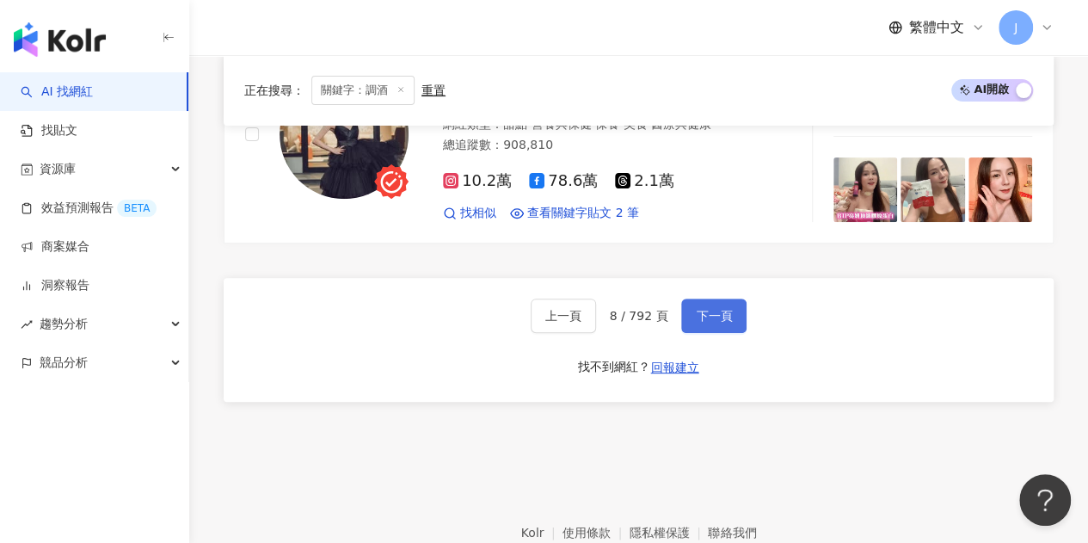
click at [707, 298] on button "下一頁" at bounding box center [713, 315] width 65 height 34
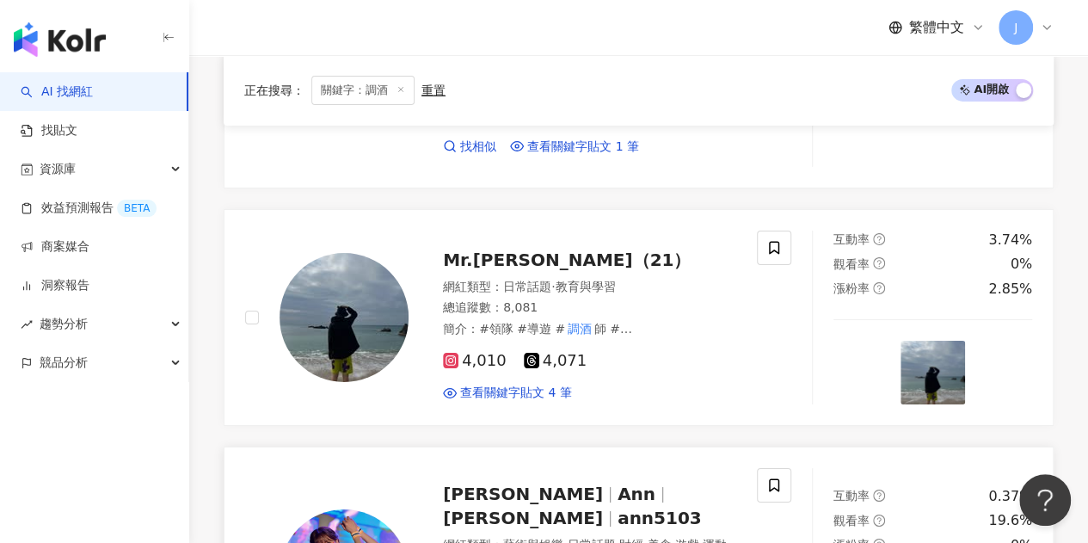
scroll to position [3273, 0]
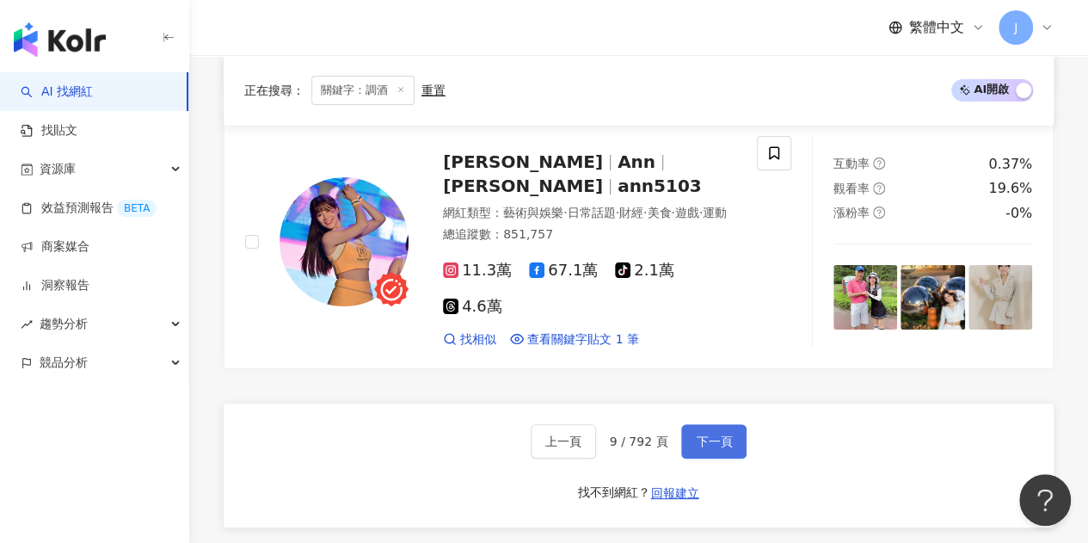
click at [729, 424] on button "下一頁" at bounding box center [713, 441] width 65 height 34
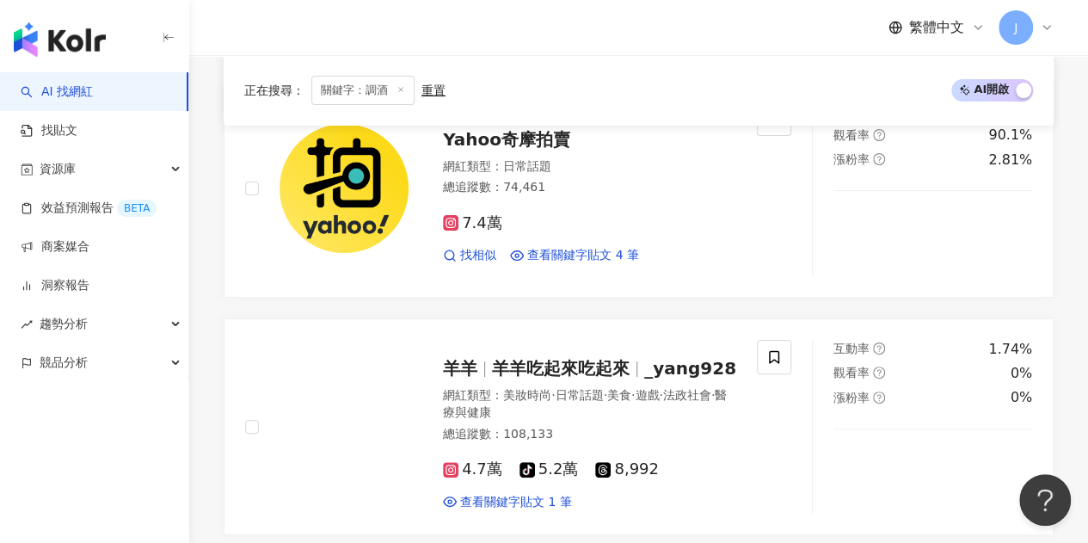
scroll to position [3488, 0]
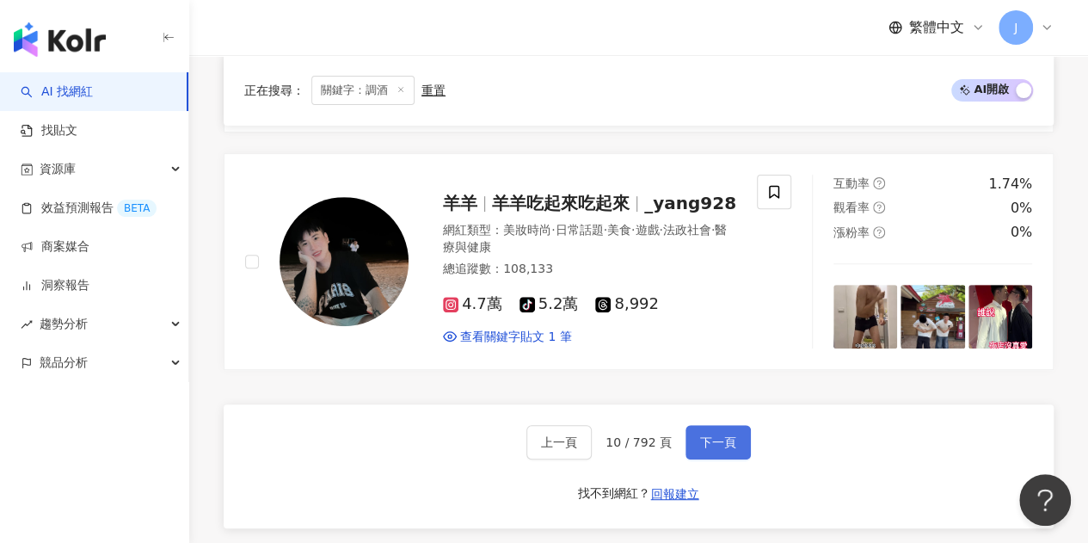
click at [709, 435] on span "下一頁" at bounding box center [718, 442] width 36 height 14
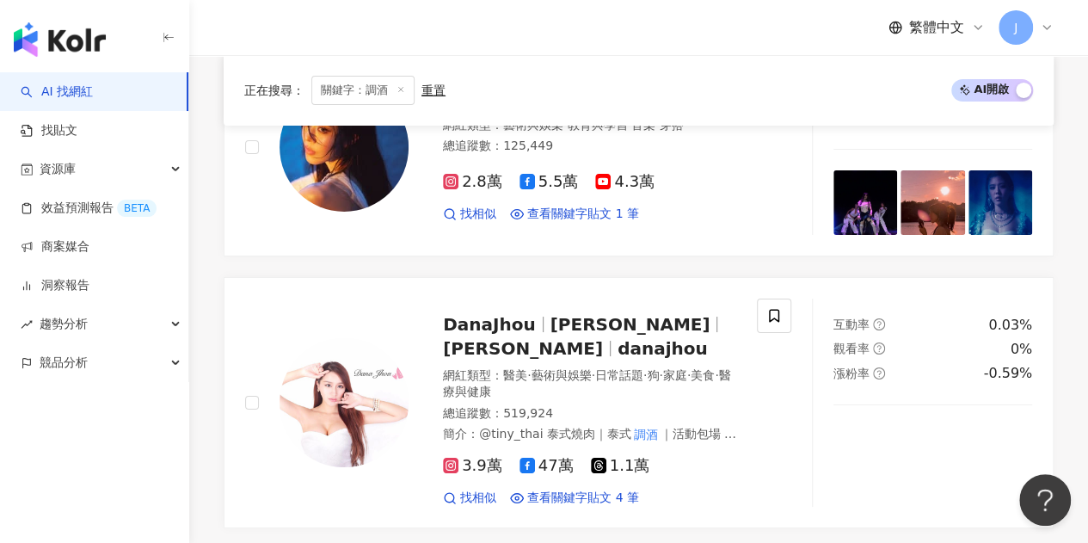
scroll to position [3271, 0]
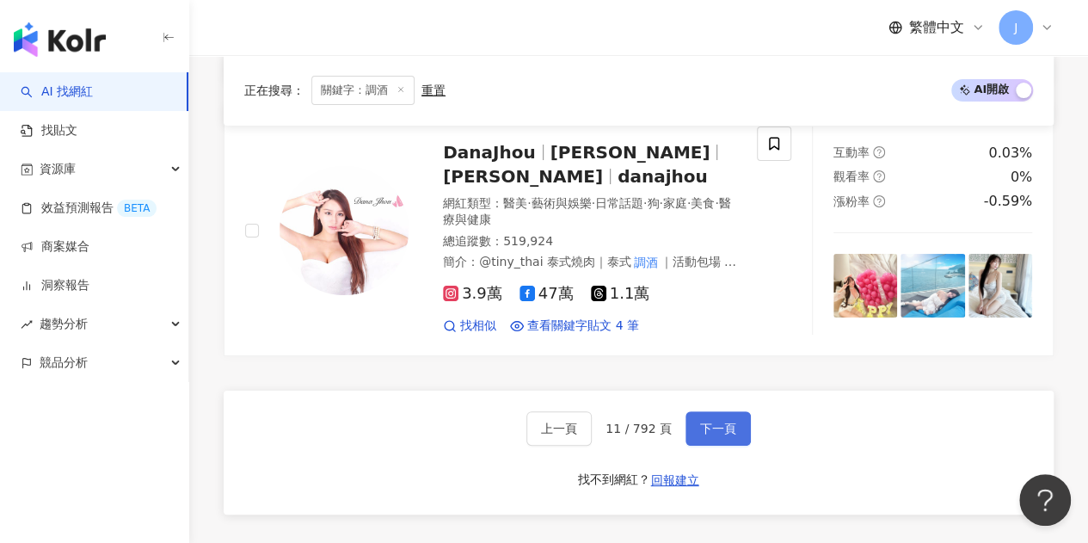
click at [700, 421] on span "下一頁" at bounding box center [718, 428] width 36 height 14
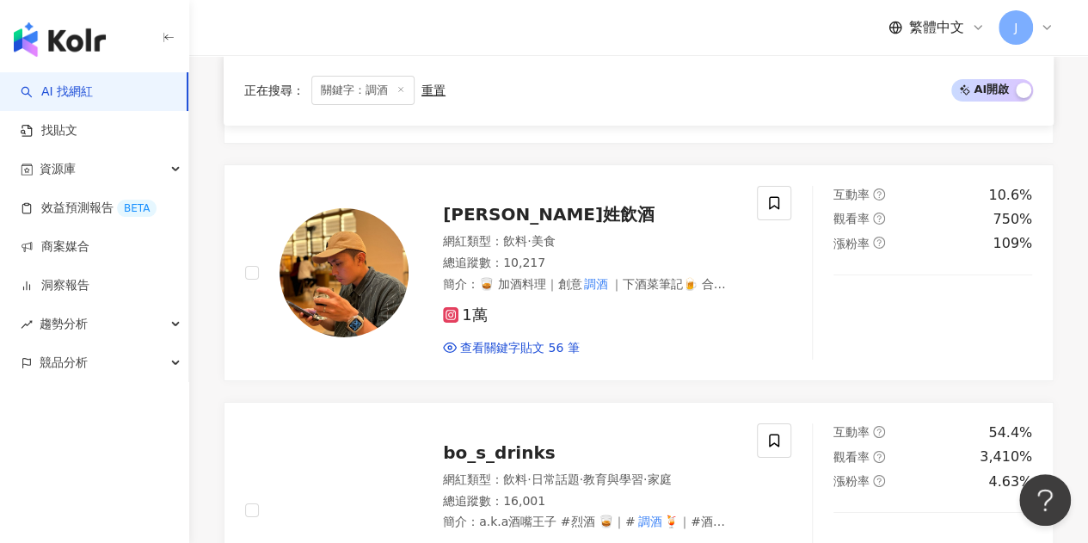
scroll to position [3211, 0]
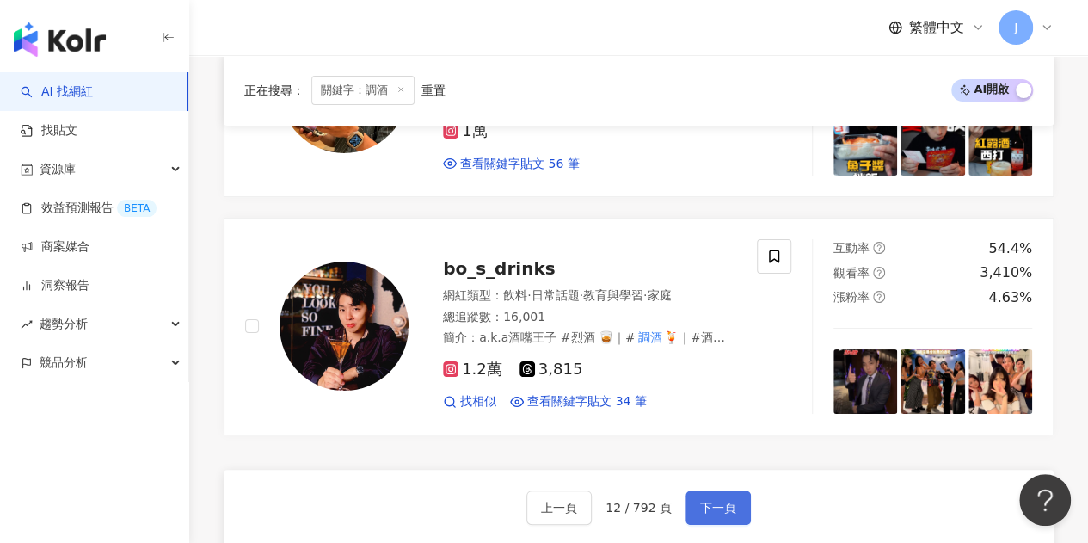
click at [720, 500] on span "下一頁" at bounding box center [718, 507] width 36 height 14
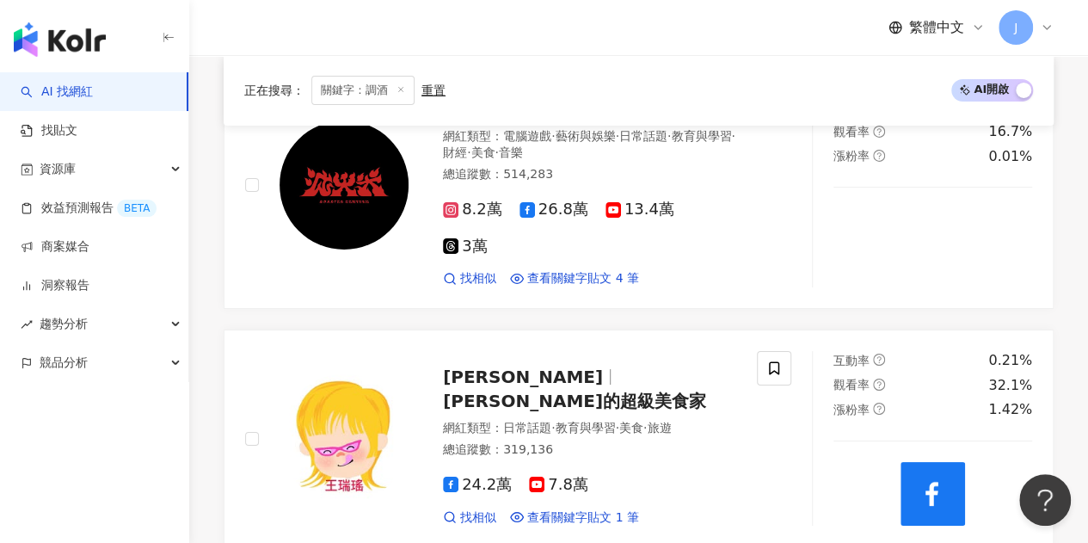
scroll to position [3421, 0]
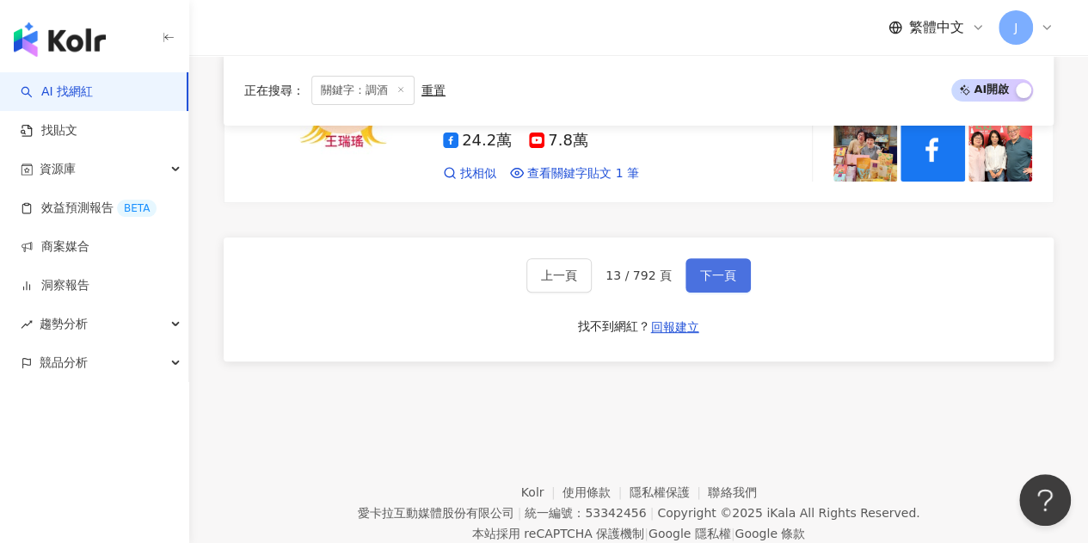
click at [714, 258] on button "下一頁" at bounding box center [717, 275] width 65 height 34
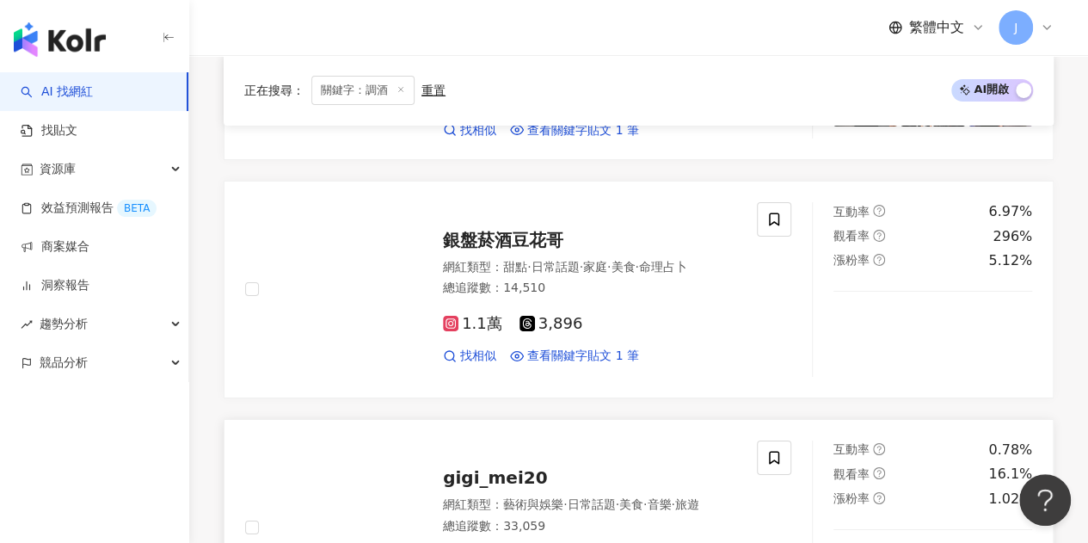
scroll to position [3416, 0]
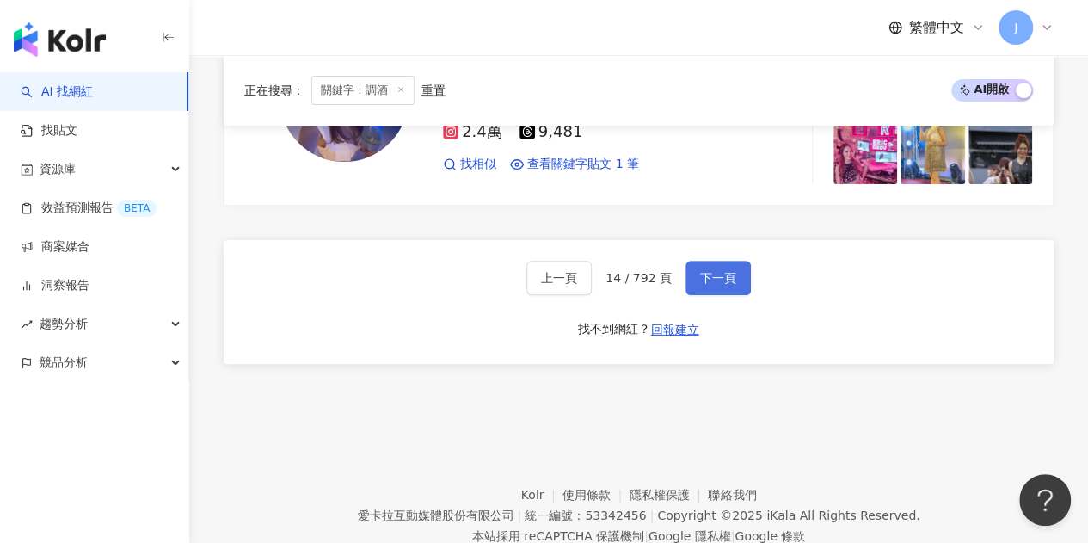
click at [730, 271] on span "下一頁" at bounding box center [718, 278] width 36 height 14
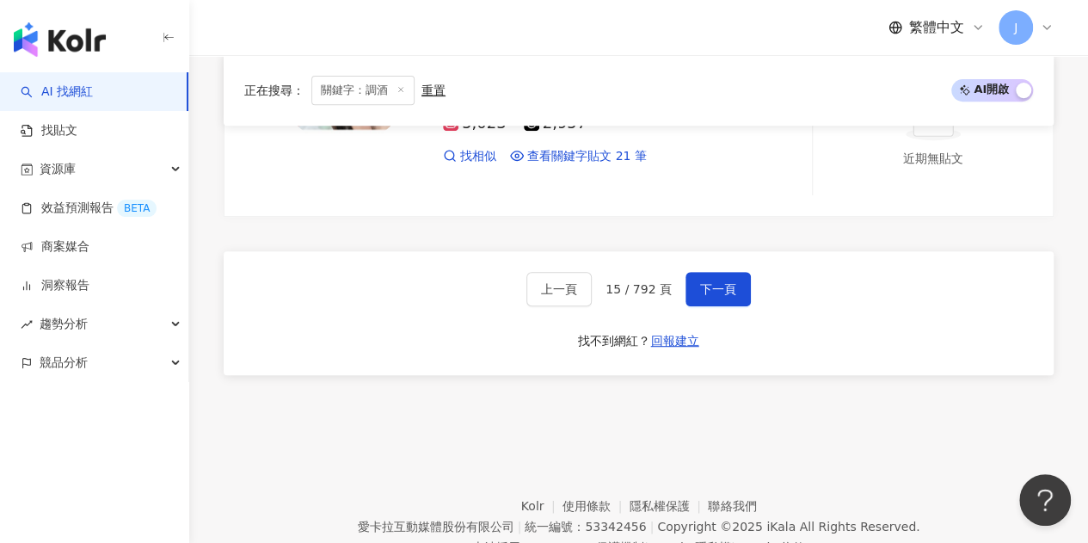
scroll to position [3582, 0]
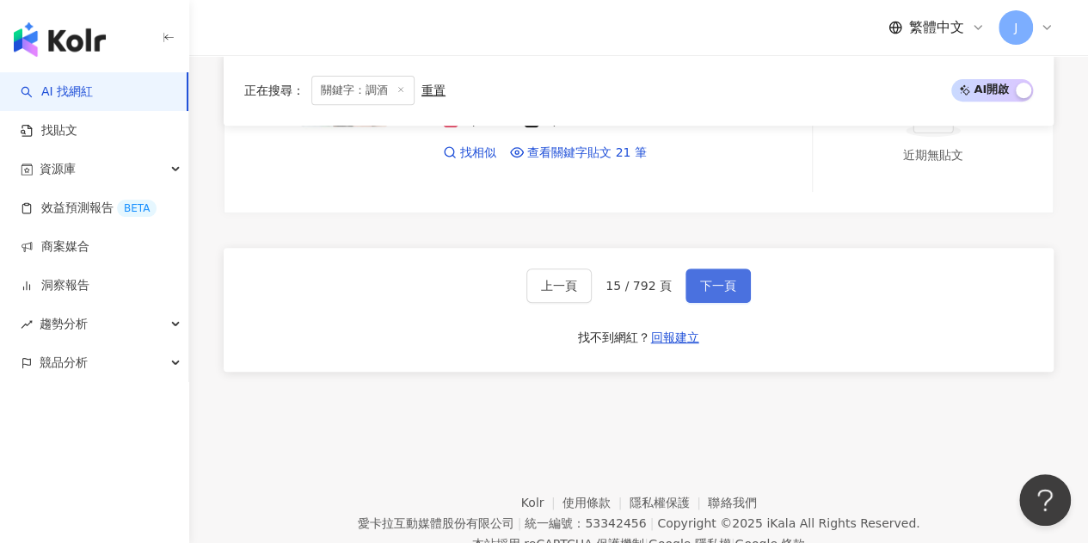
click at [727, 279] on span "下一頁" at bounding box center [718, 286] width 36 height 14
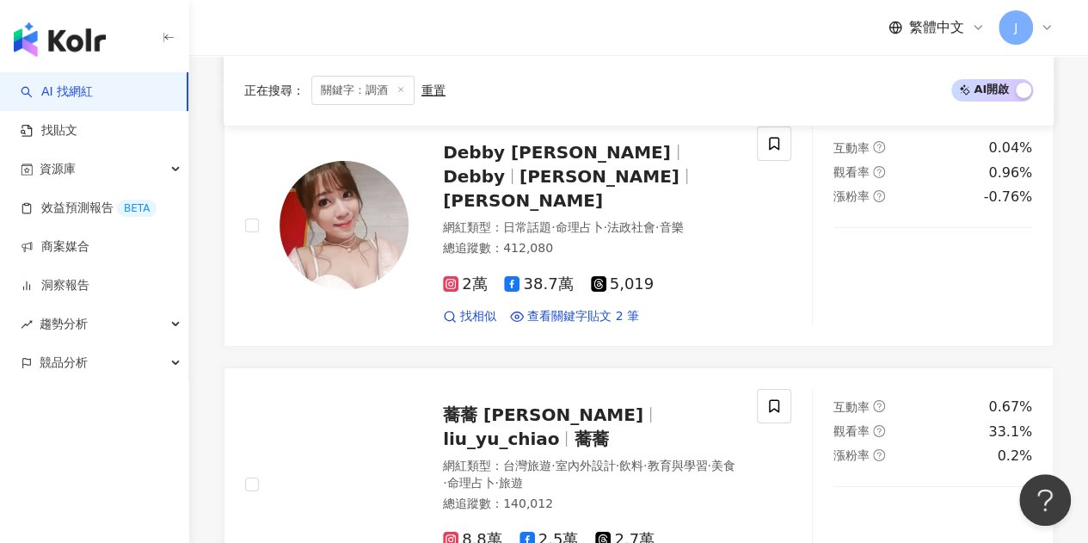
scroll to position [3268, 0]
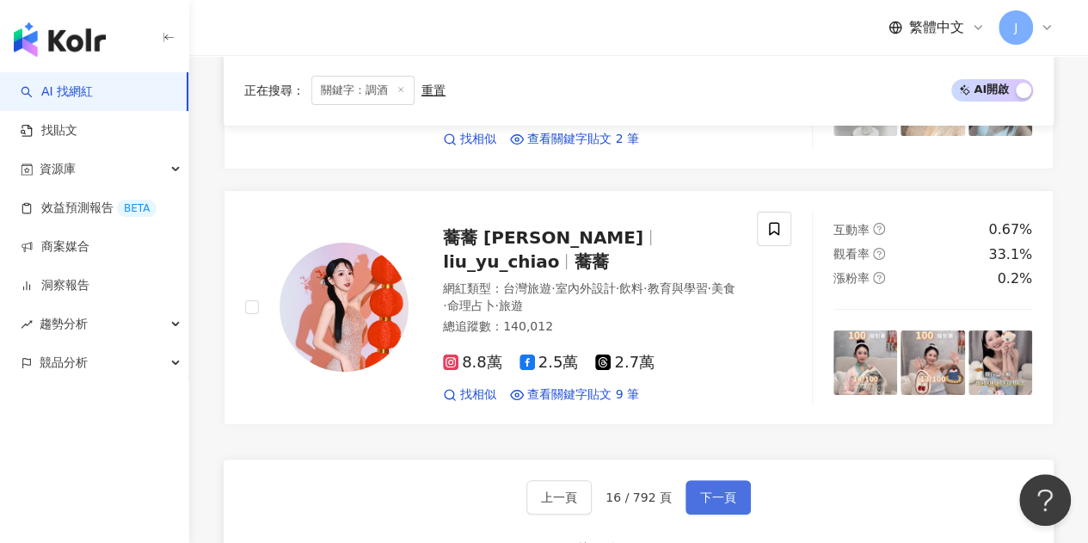
click at [700, 490] on span "下一頁" at bounding box center [718, 497] width 36 height 14
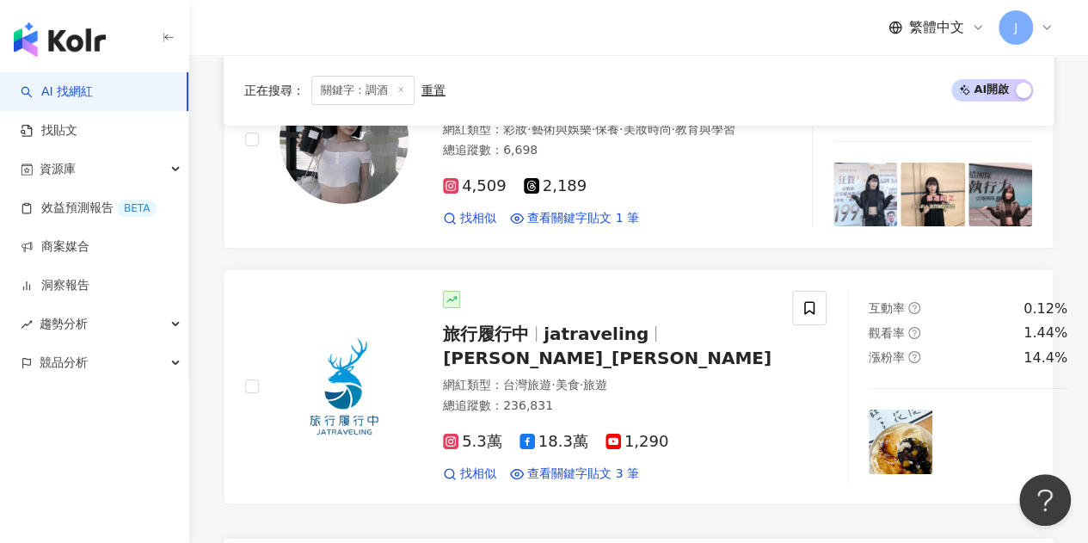
scroll to position [3373, 0]
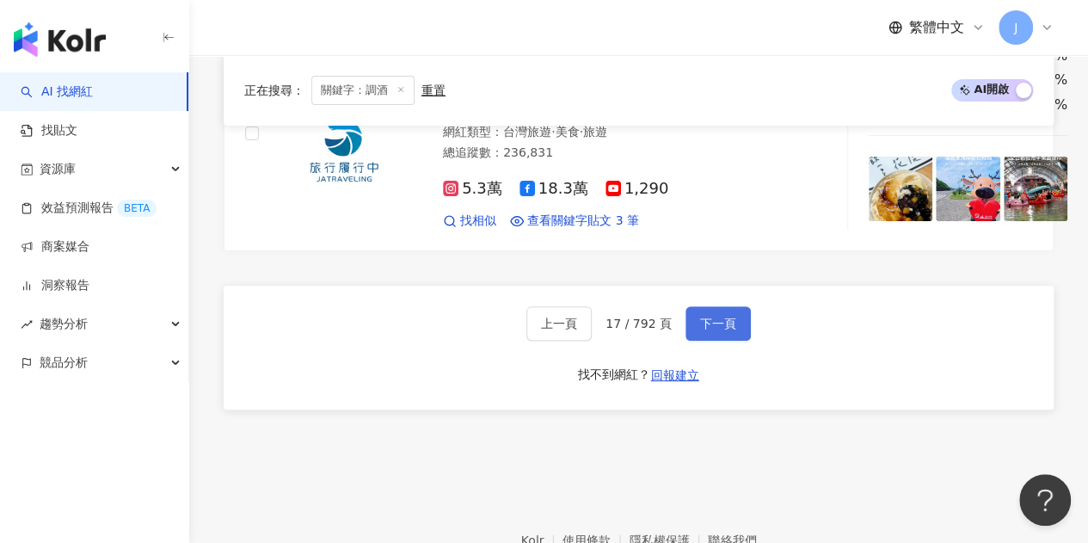
click at [703, 324] on span "下一頁" at bounding box center [718, 323] width 36 height 14
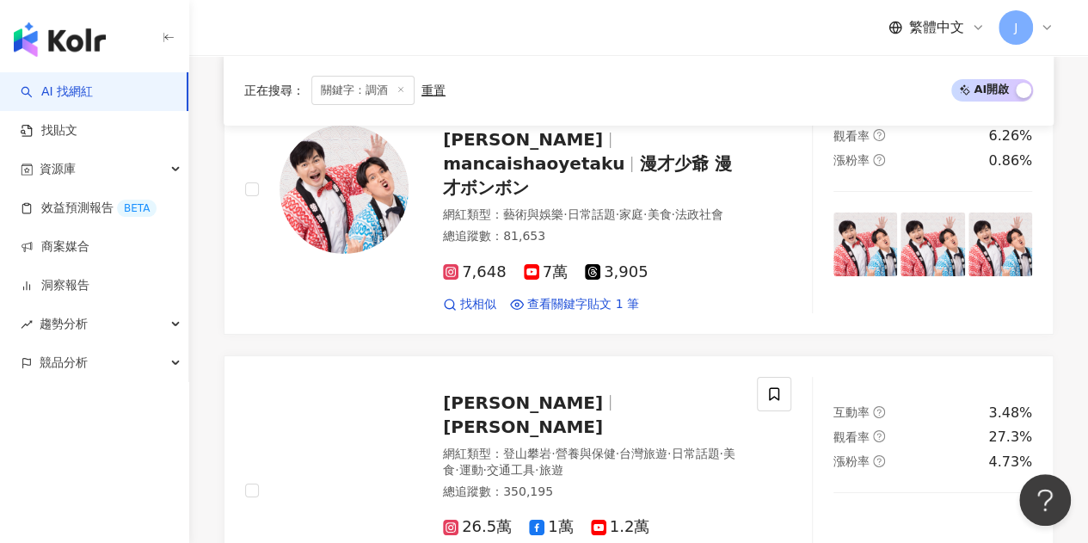
scroll to position [3336, 0]
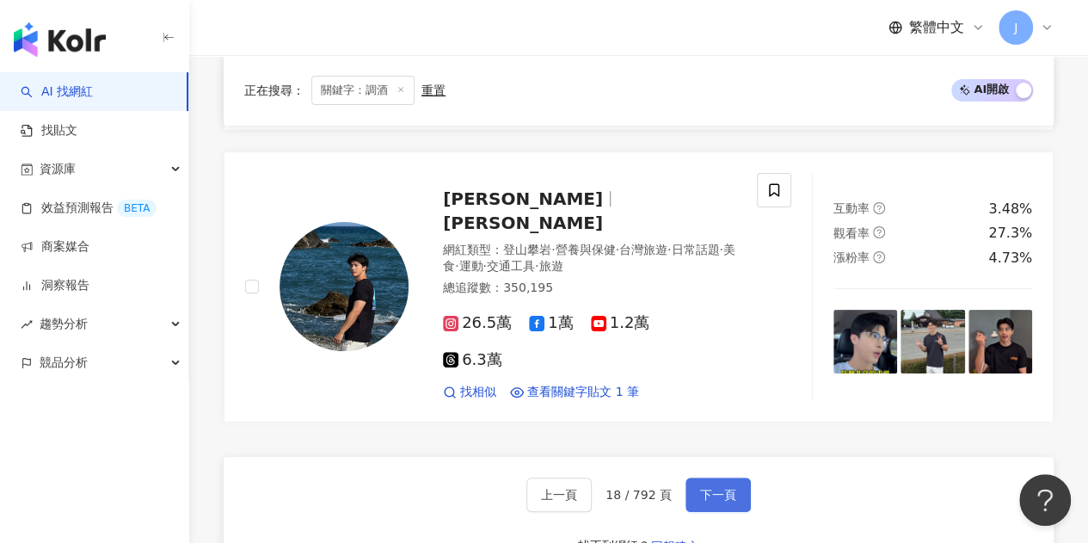
click at [722, 488] on span "下一頁" at bounding box center [718, 495] width 36 height 14
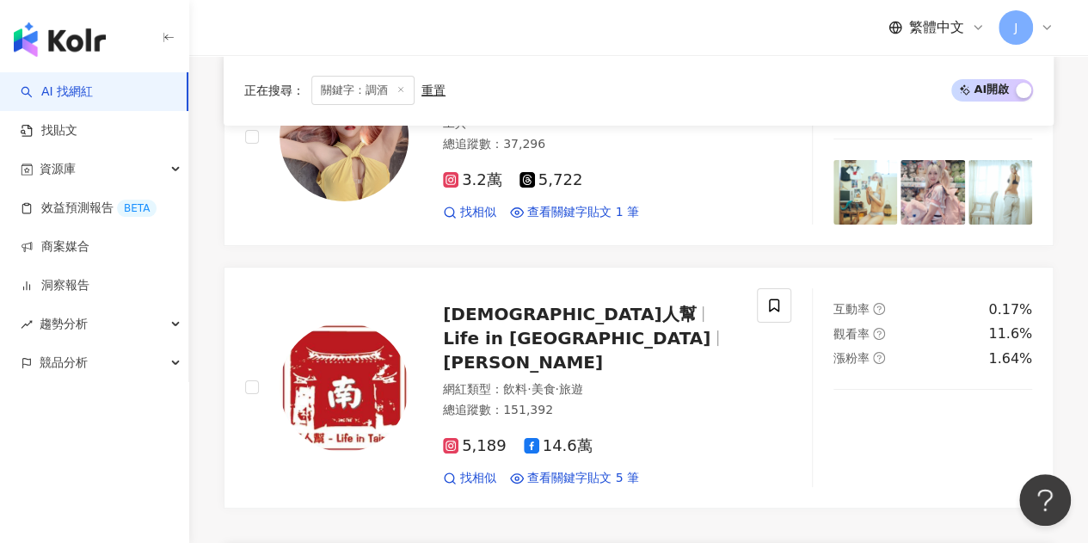
scroll to position [3420, 0]
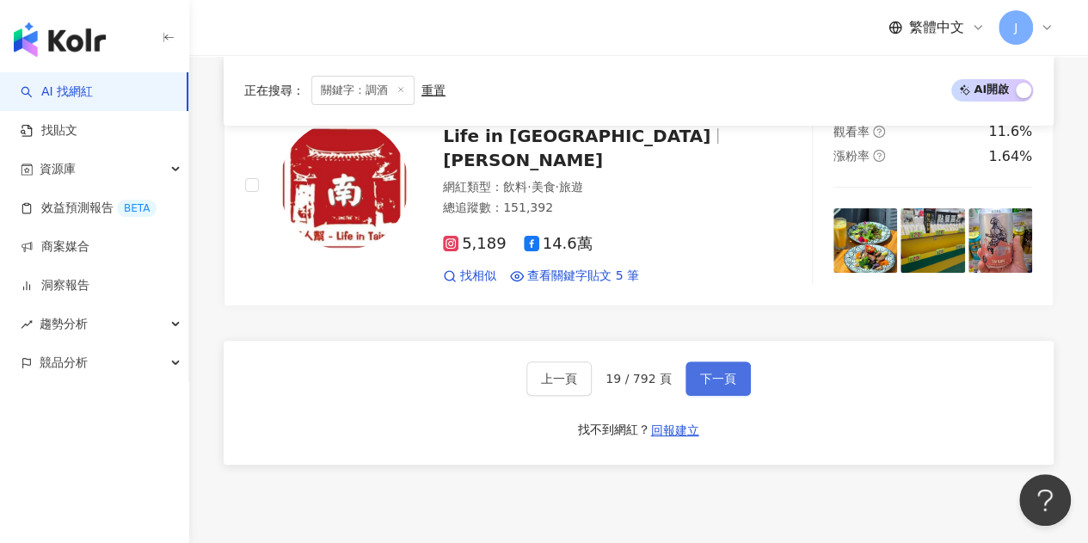
click at [727, 361] on button "下一頁" at bounding box center [717, 378] width 65 height 34
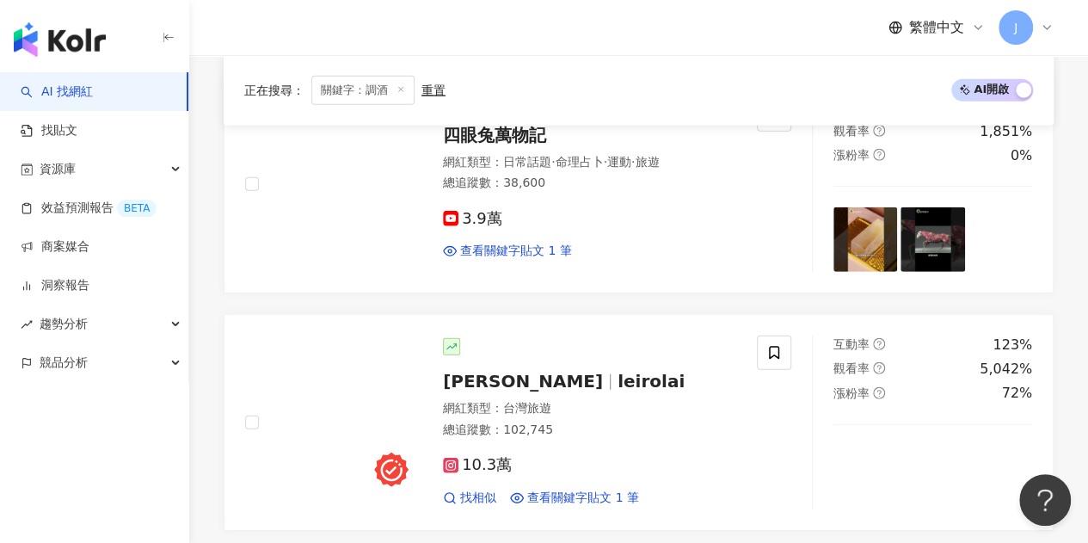
scroll to position [2381, 0]
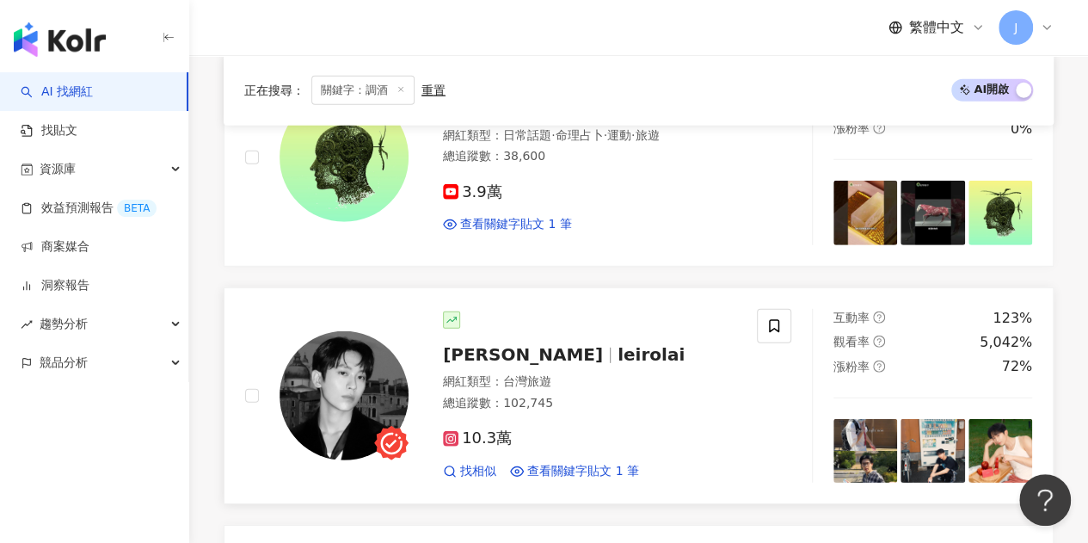
click at [617, 344] on span "leirolai" at bounding box center [650, 354] width 67 height 21
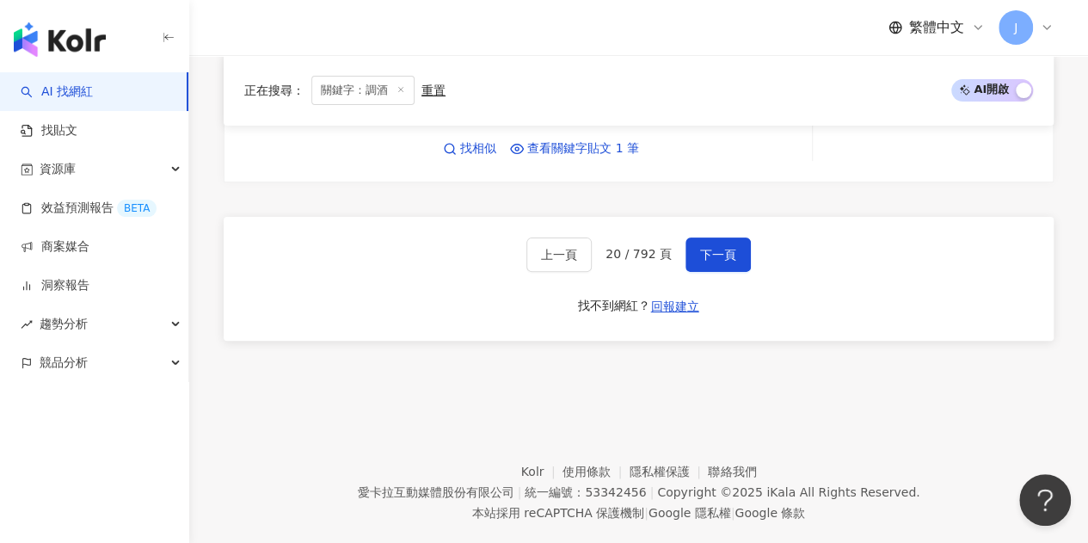
scroll to position [3428, 0]
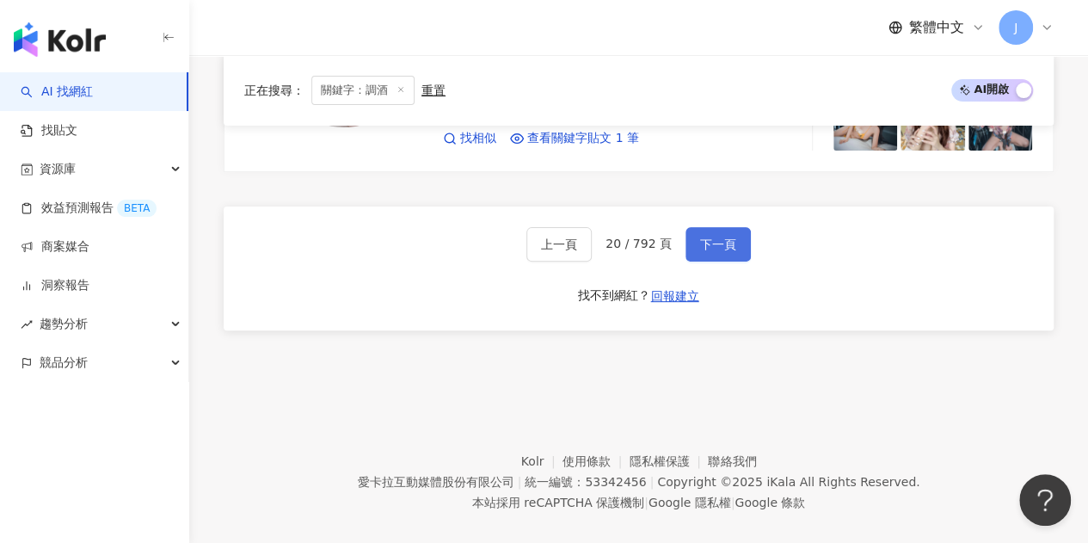
click at [740, 227] on button "下一頁" at bounding box center [717, 244] width 65 height 34
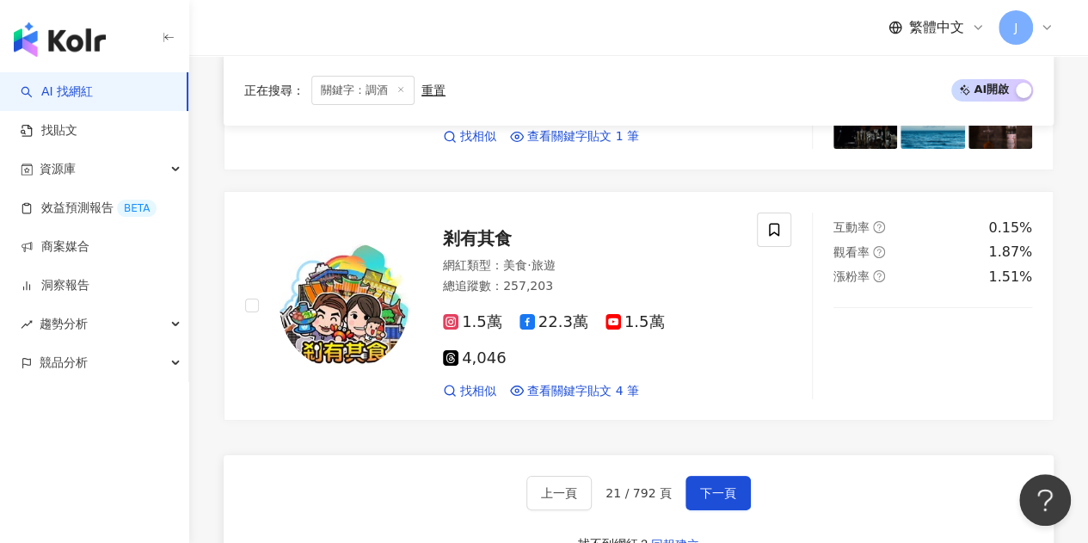
scroll to position [3394, 0]
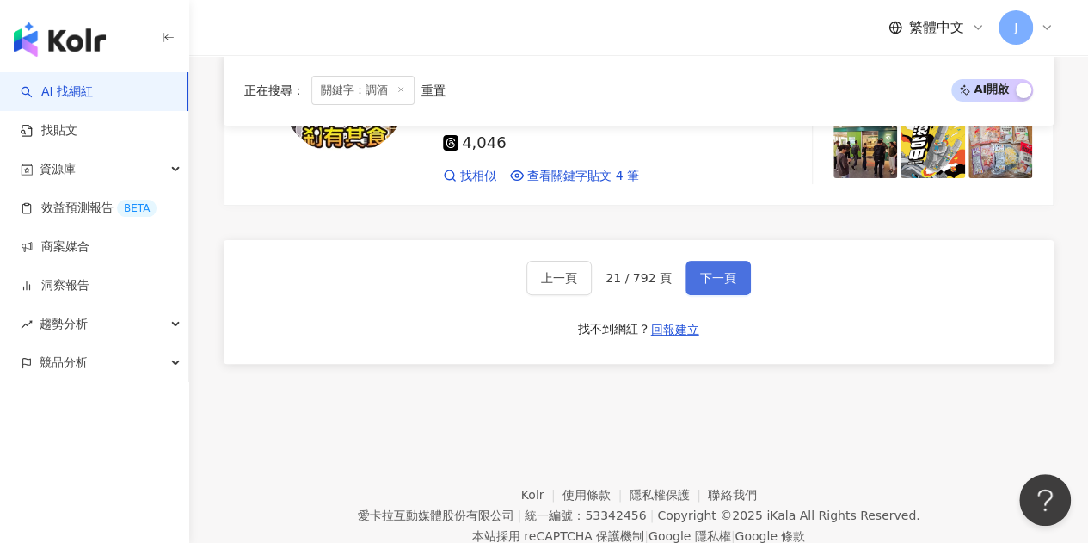
click at [714, 271] on span "下一頁" at bounding box center [718, 278] width 36 height 14
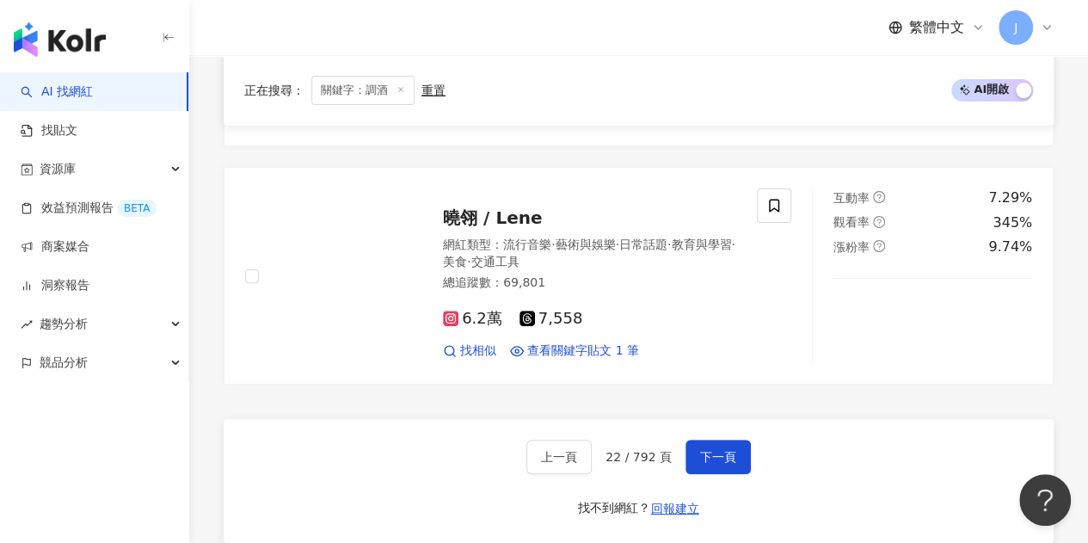
scroll to position [3397, 0]
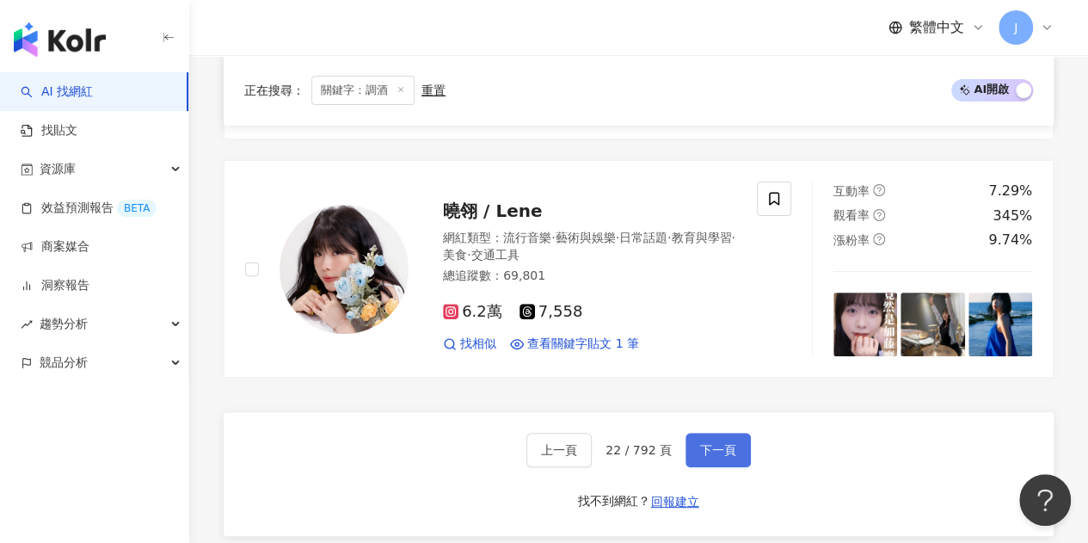
click at [732, 433] on button "下一頁" at bounding box center [717, 450] width 65 height 34
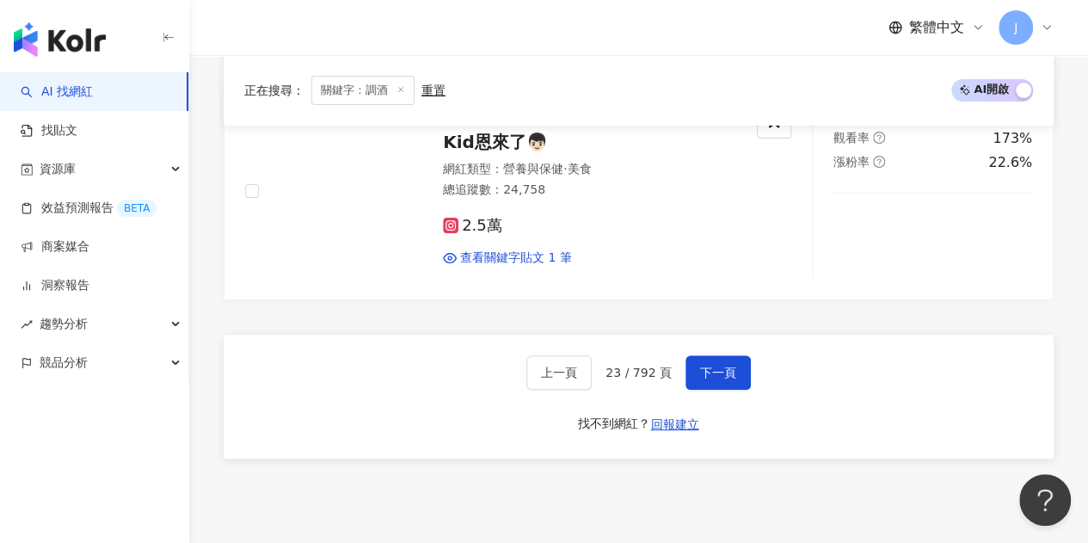
scroll to position [3451, 0]
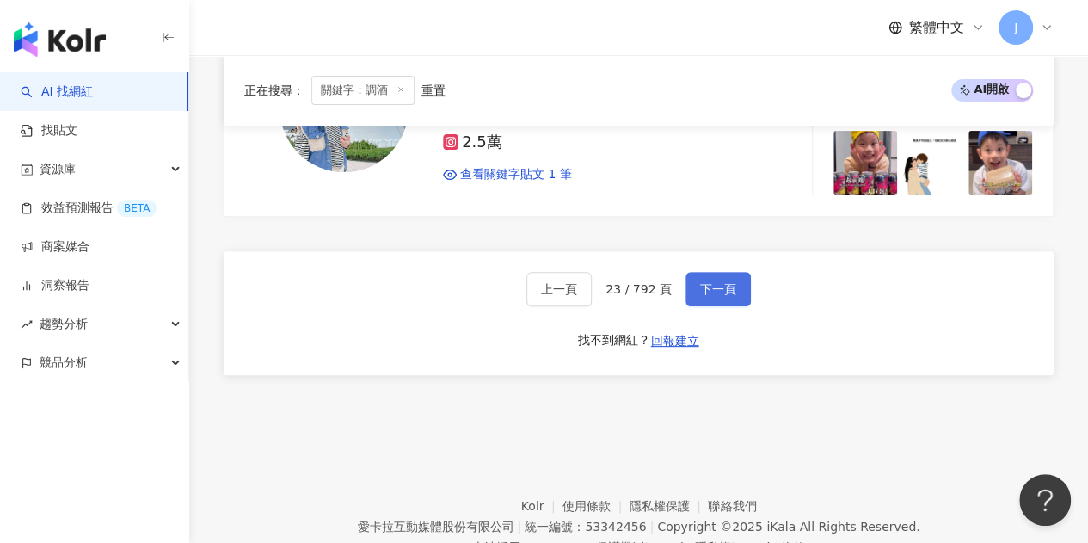
click at [707, 282] on span "下一頁" at bounding box center [718, 289] width 36 height 14
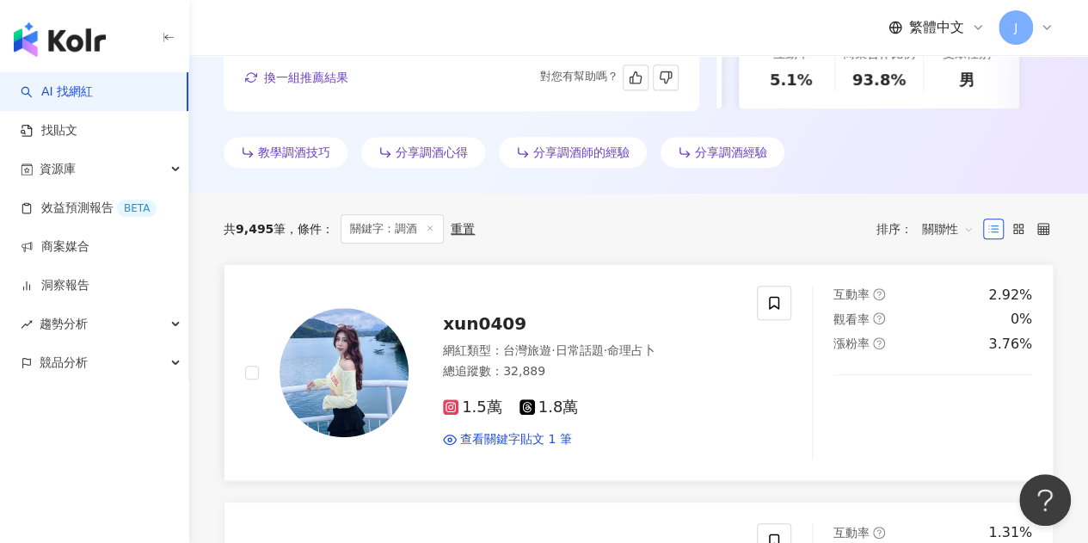
scroll to position [442, 0]
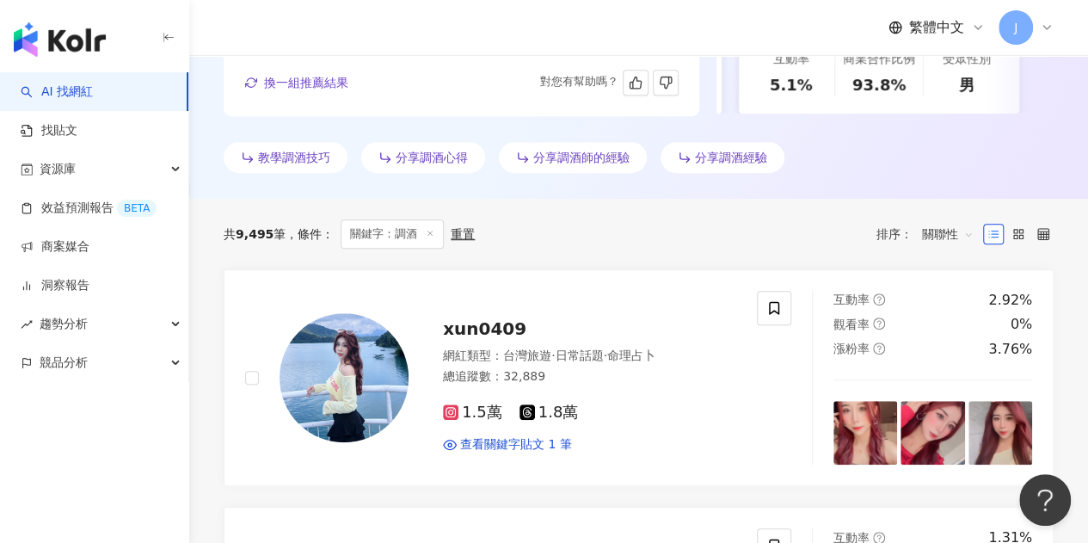
click at [559, 215] on div "共 9,495 筆 條件 ： 關鍵字：調酒 重置 排序： 關聯性" at bounding box center [639, 234] width 830 height 71
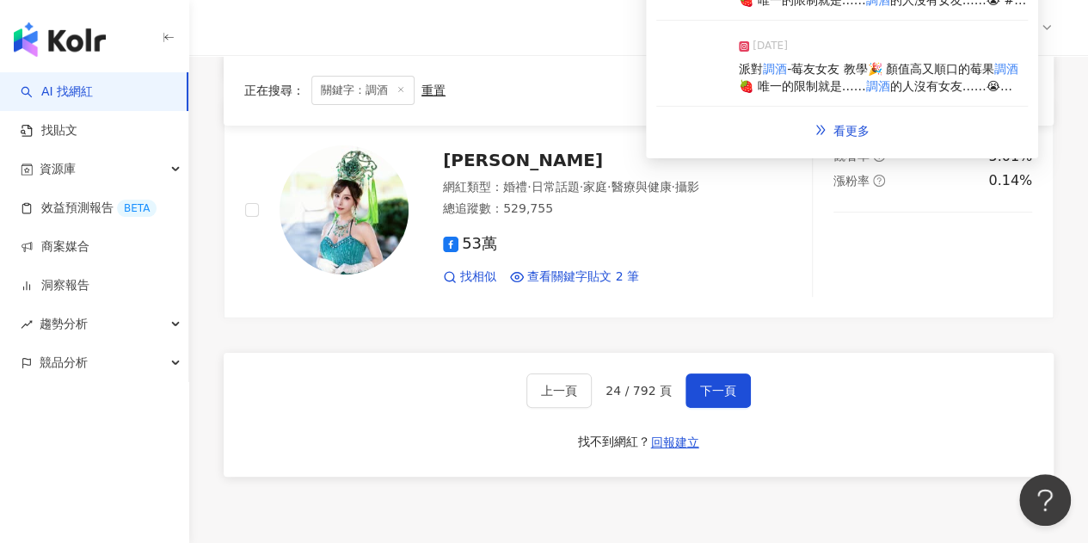
scroll to position [3452, 0]
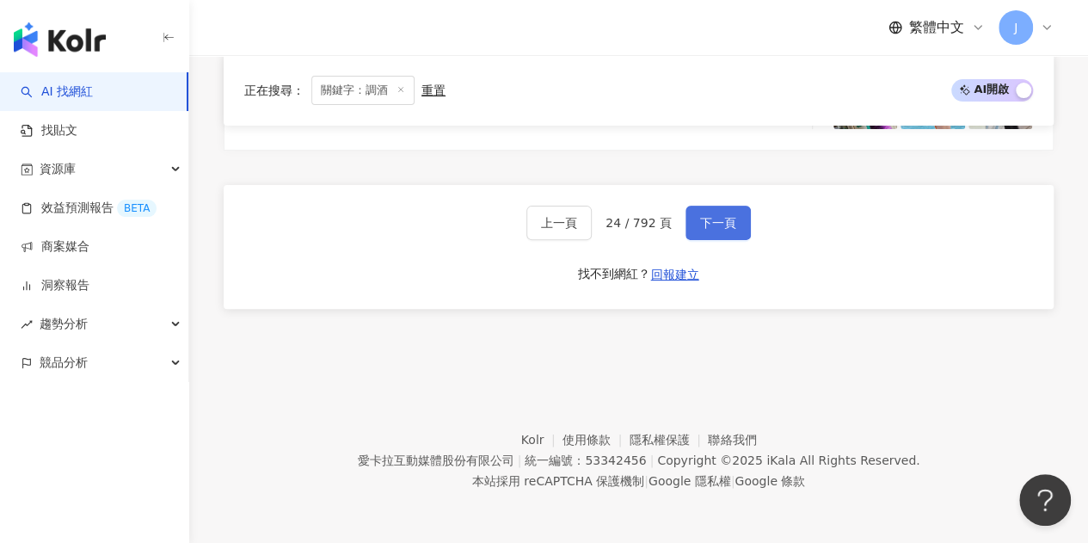
click at [710, 228] on span "下一頁" at bounding box center [718, 223] width 36 height 14
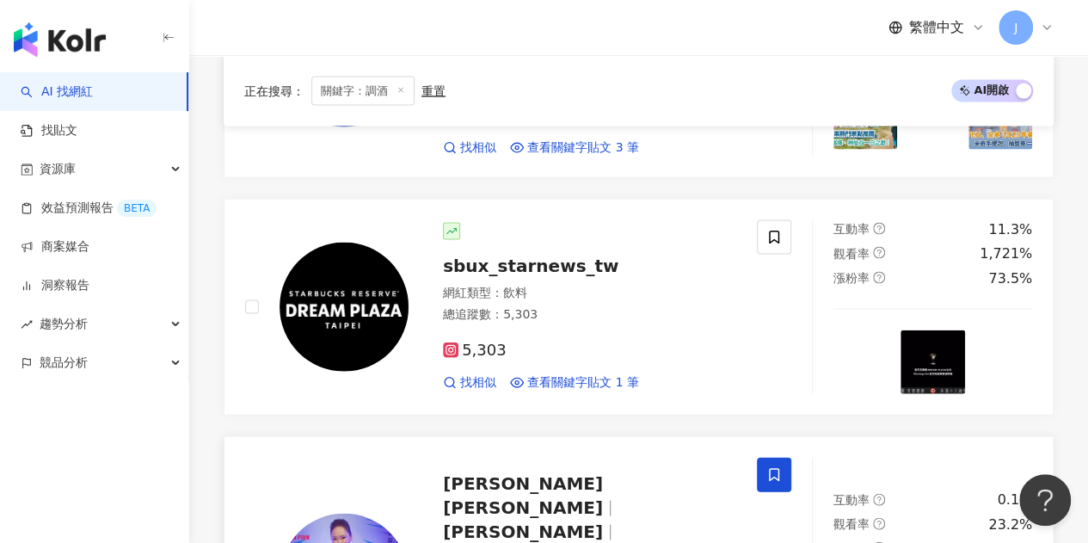
scroll to position [1603, 0]
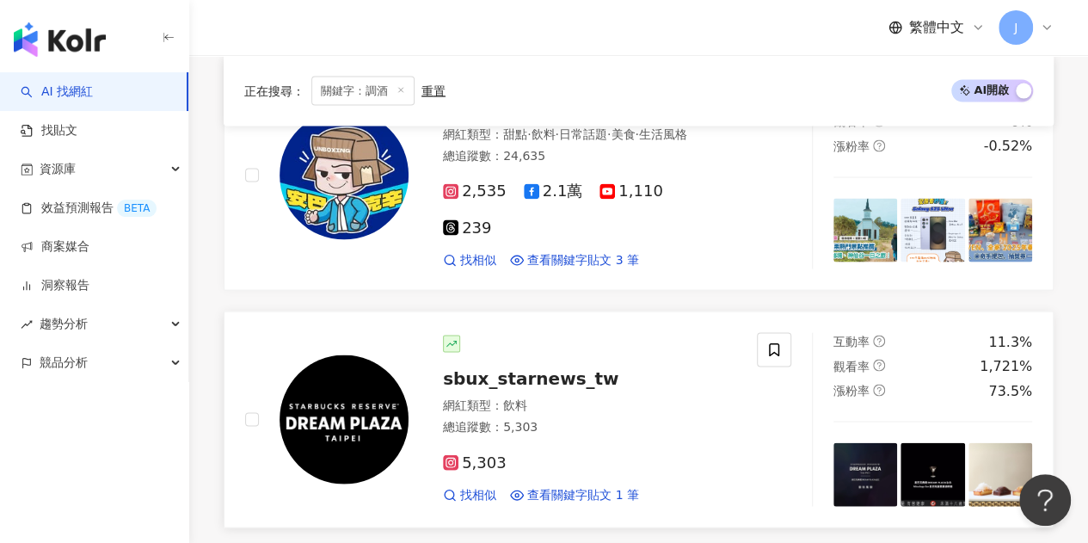
click at [655, 335] on div at bounding box center [589, 343] width 293 height 17
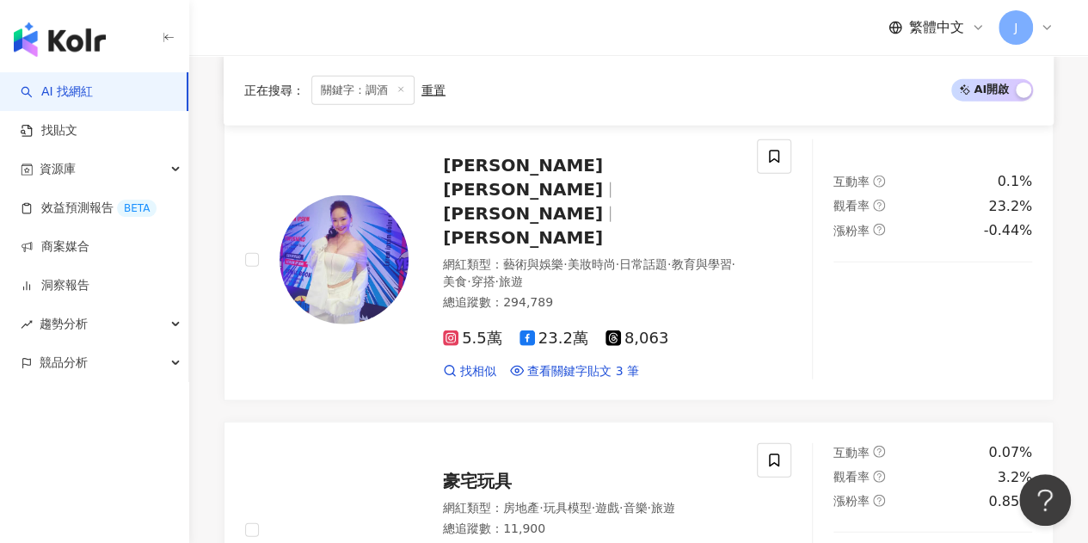
scroll to position [2979, 0]
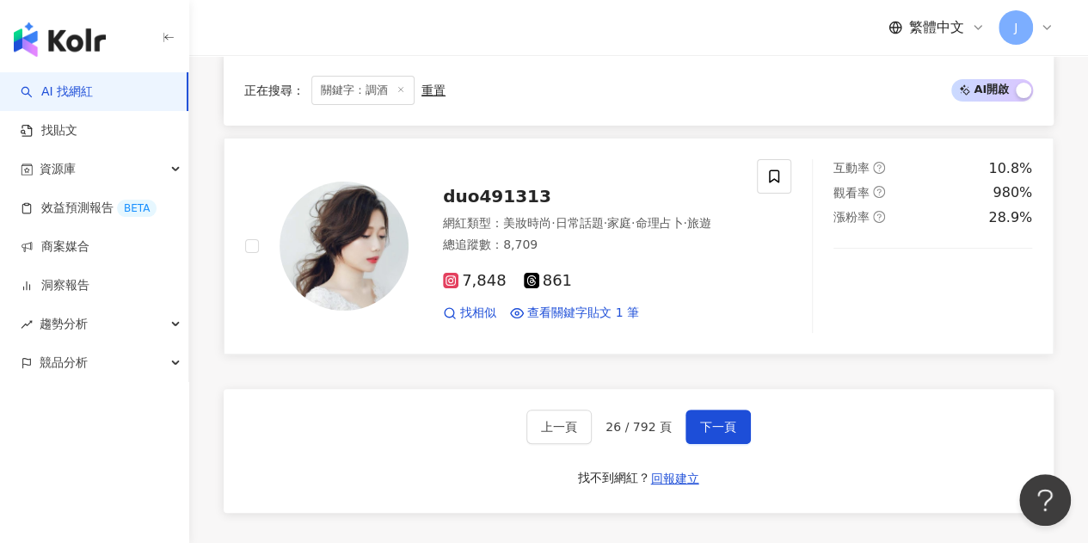
scroll to position [3386, 0]
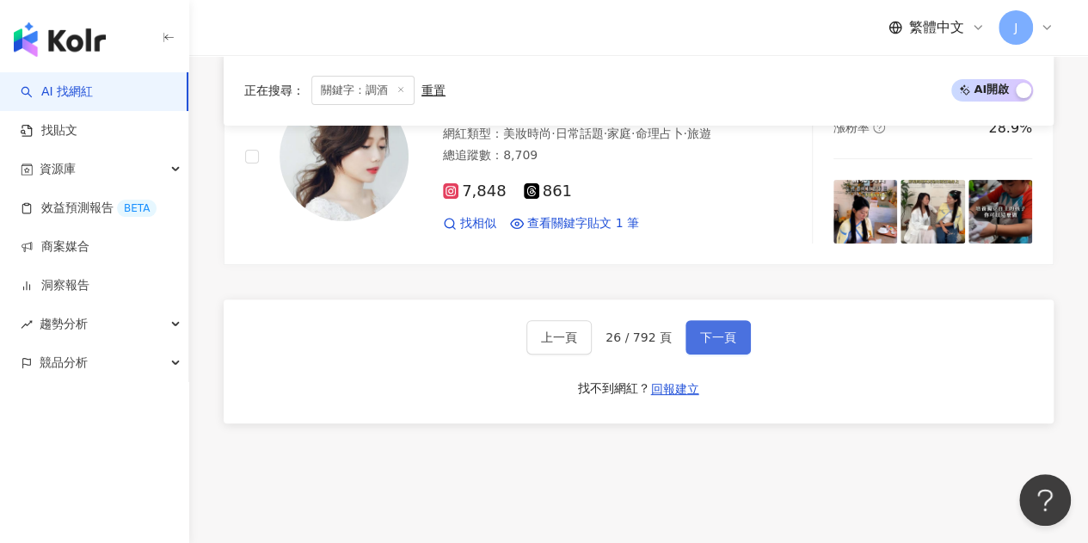
click at [711, 330] on span "下一頁" at bounding box center [718, 337] width 36 height 14
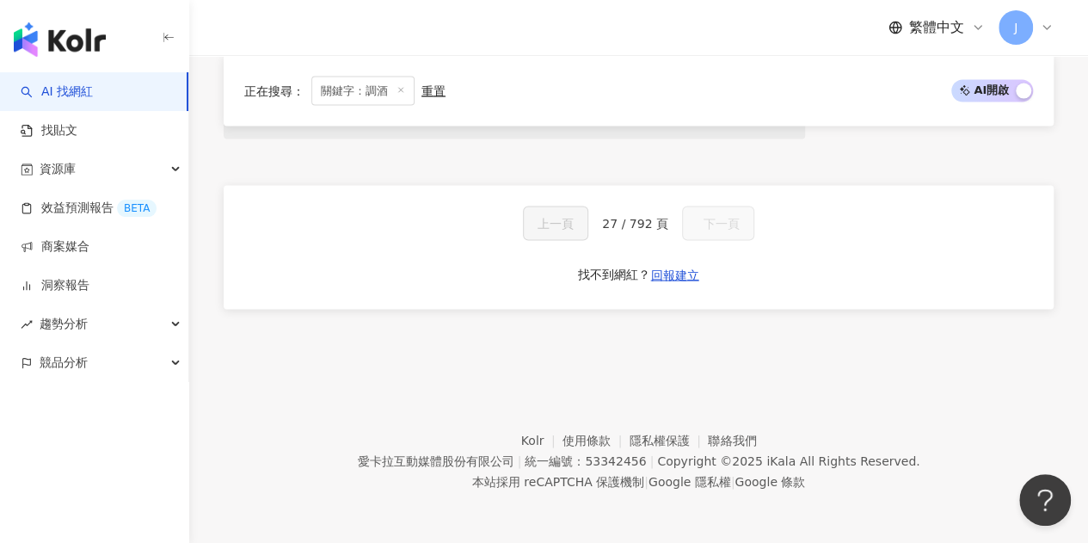
scroll to position [1501, 0]
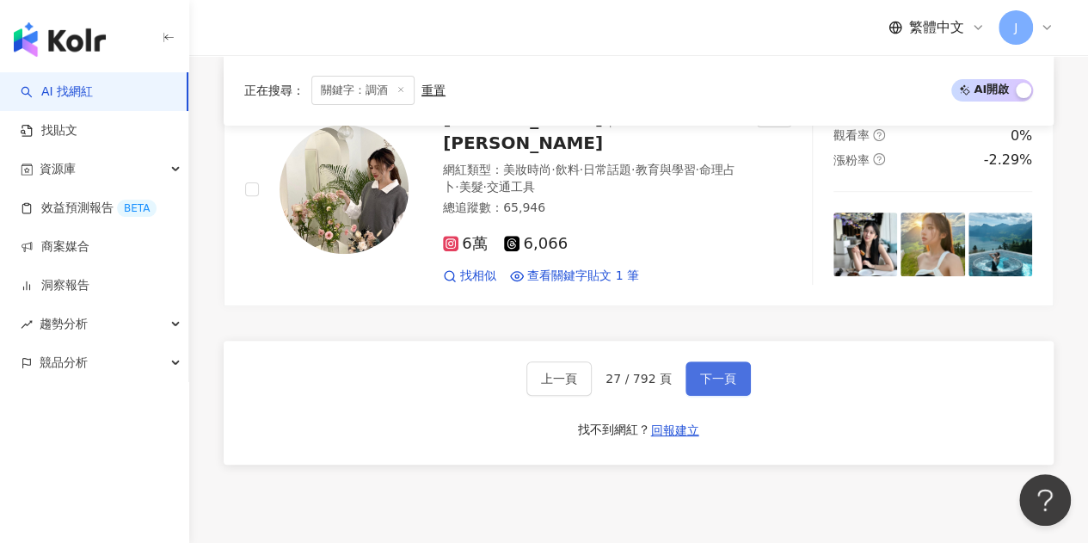
click at [714, 371] on span "下一頁" at bounding box center [718, 378] width 36 height 14
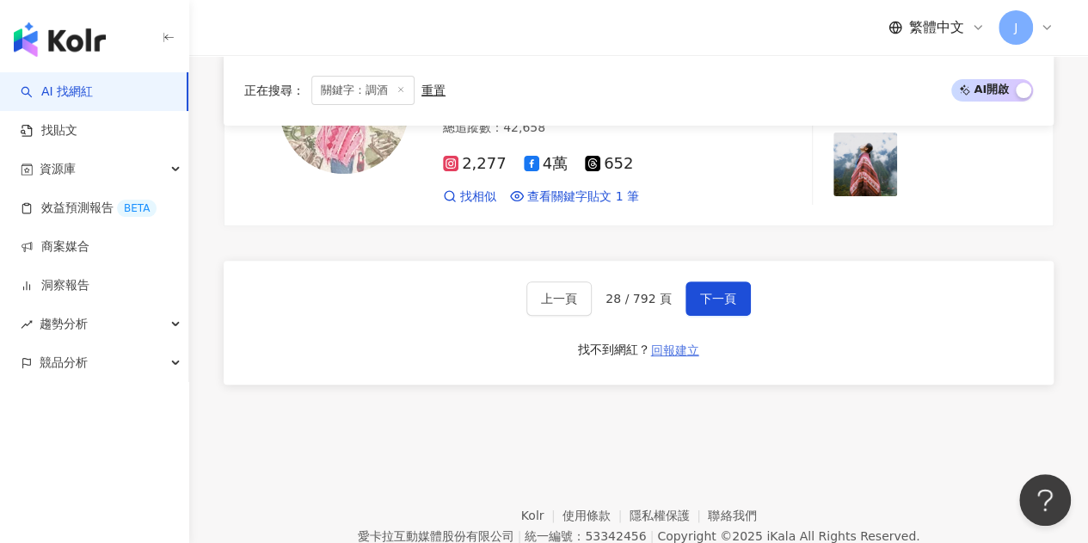
scroll to position [3445, 0]
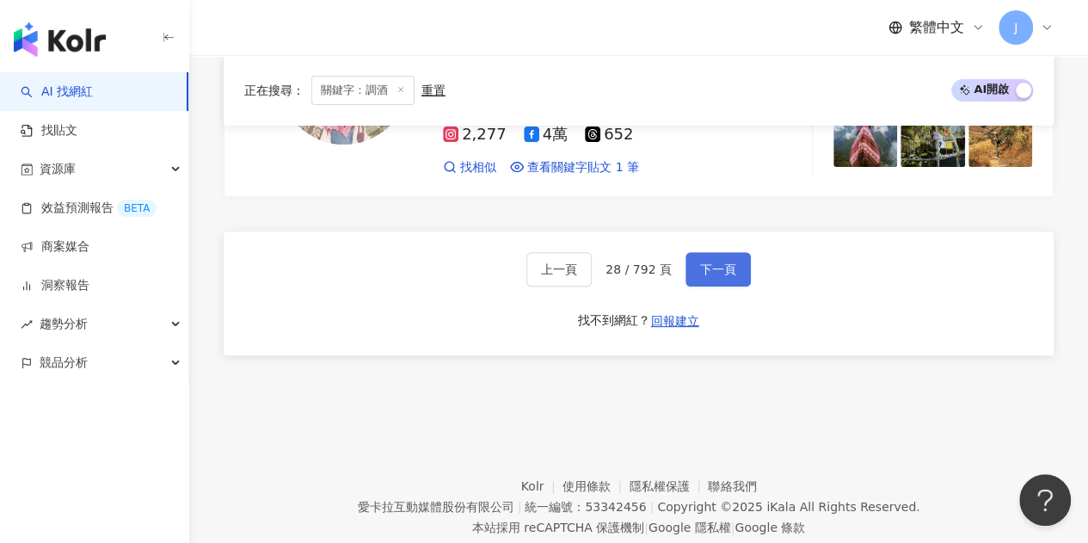
drag, startPoint x: 709, startPoint y: 218, endPoint x: 711, endPoint y: 228, distance: 9.8
click at [710, 262] on span "下一頁" at bounding box center [718, 269] width 36 height 14
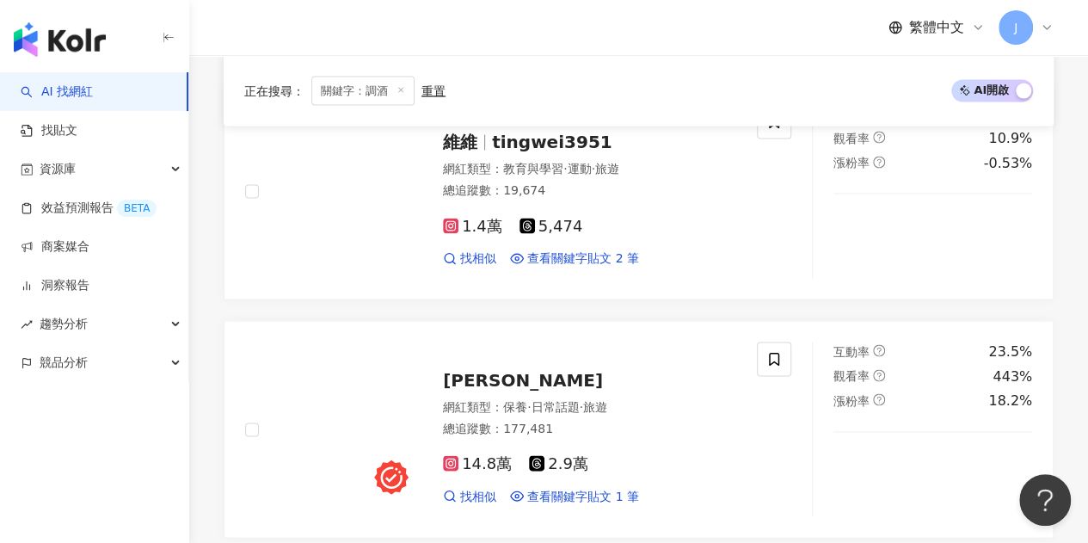
scroll to position [3452, 0]
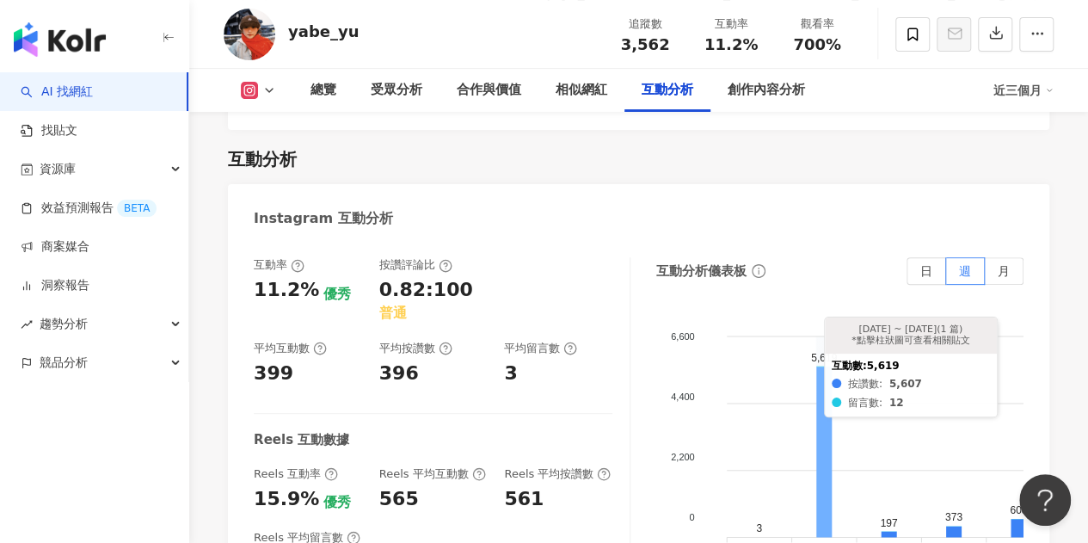
scroll to position [3526, 0]
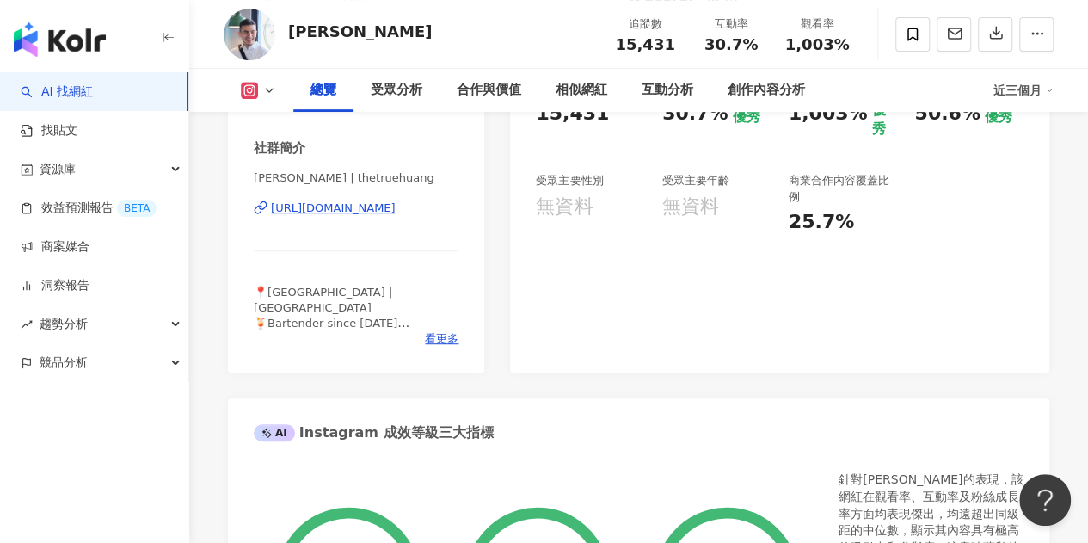
scroll to position [258, 0]
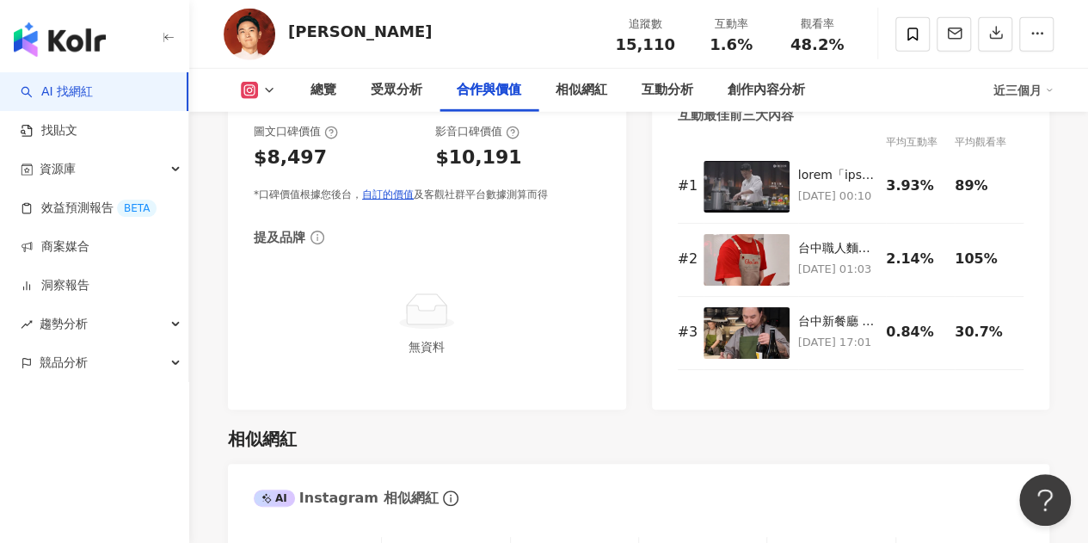
scroll to position [2924, 0]
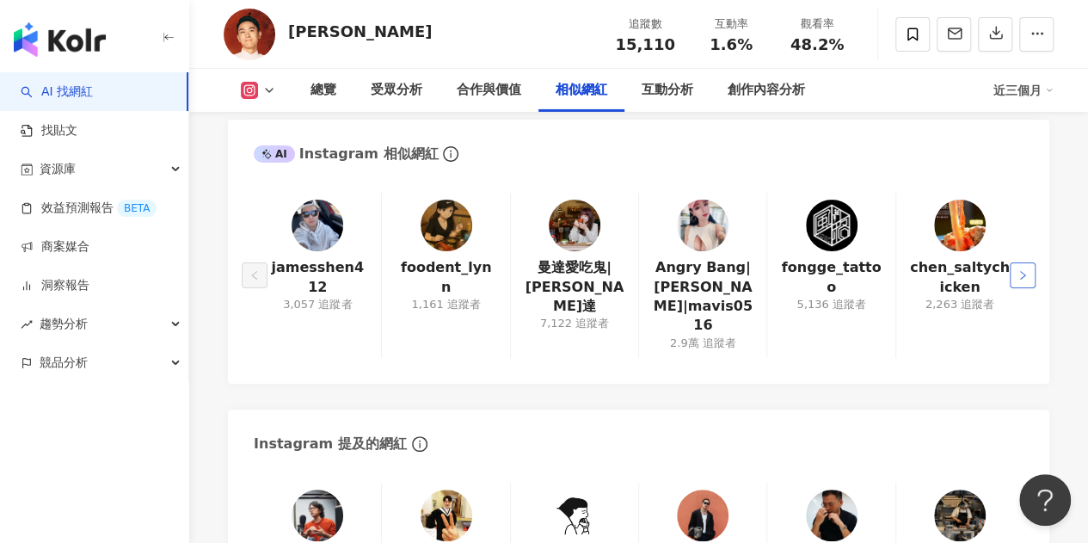
click at [1021, 262] on button "button" at bounding box center [1023, 275] width 26 height 26
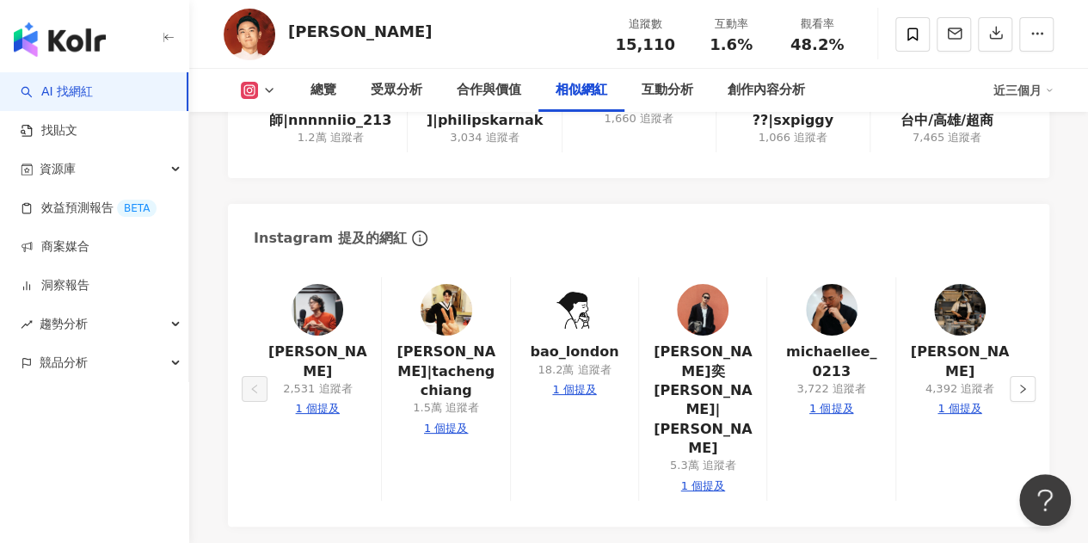
scroll to position [3096, 0]
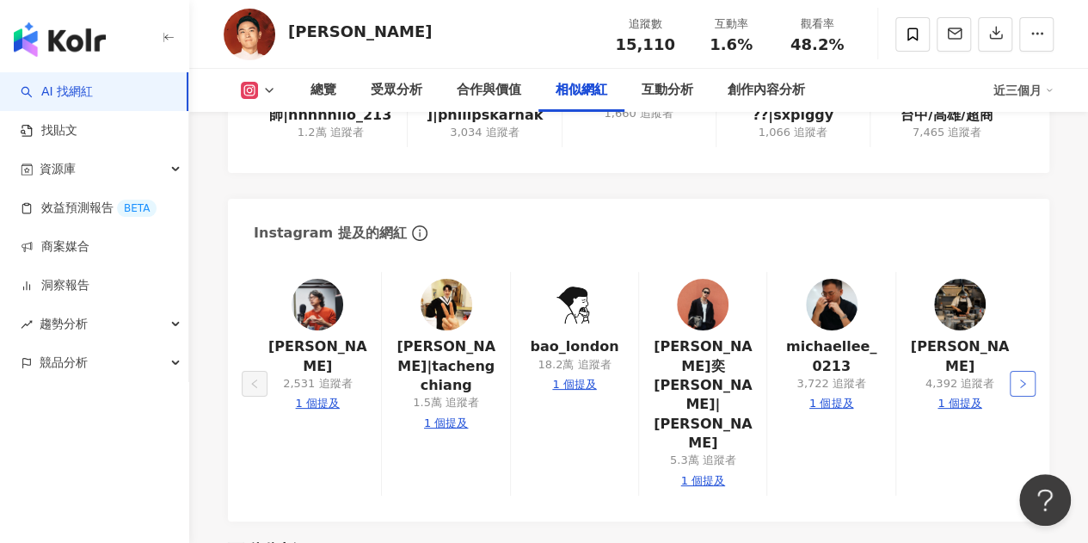
click at [1024, 371] on button "button" at bounding box center [1023, 384] width 26 height 26
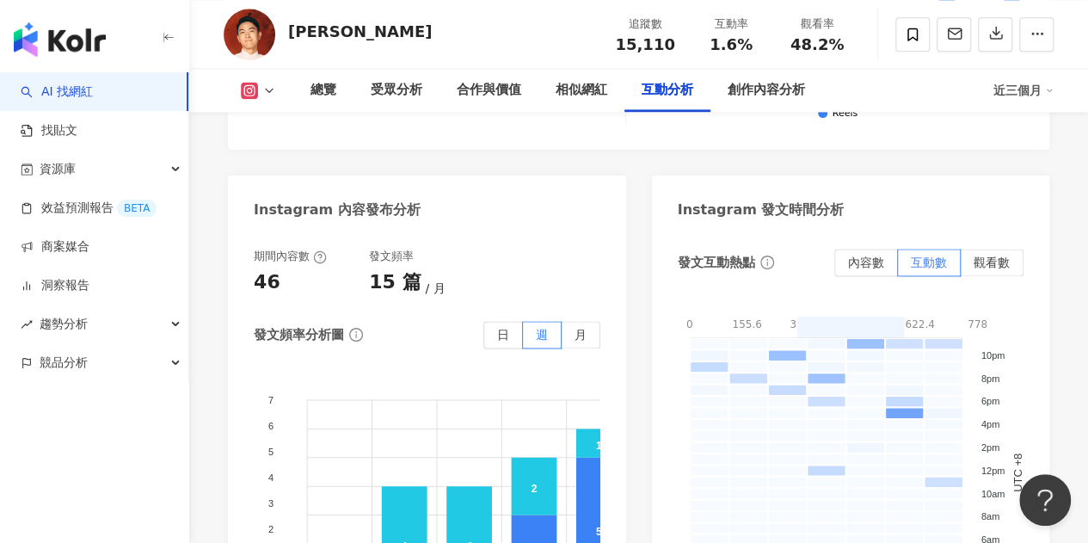
scroll to position [4472, 0]
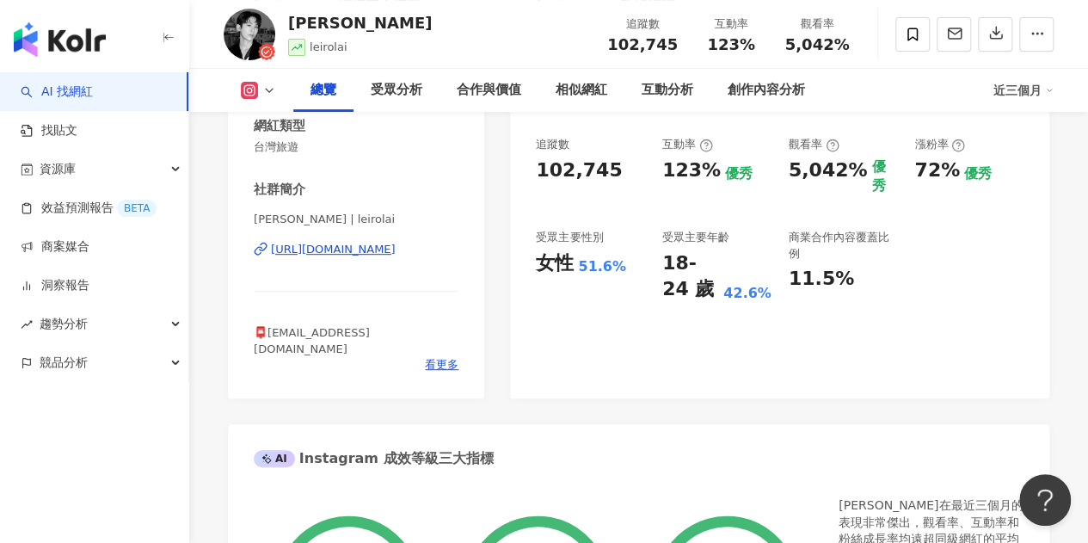
scroll to position [172, 0]
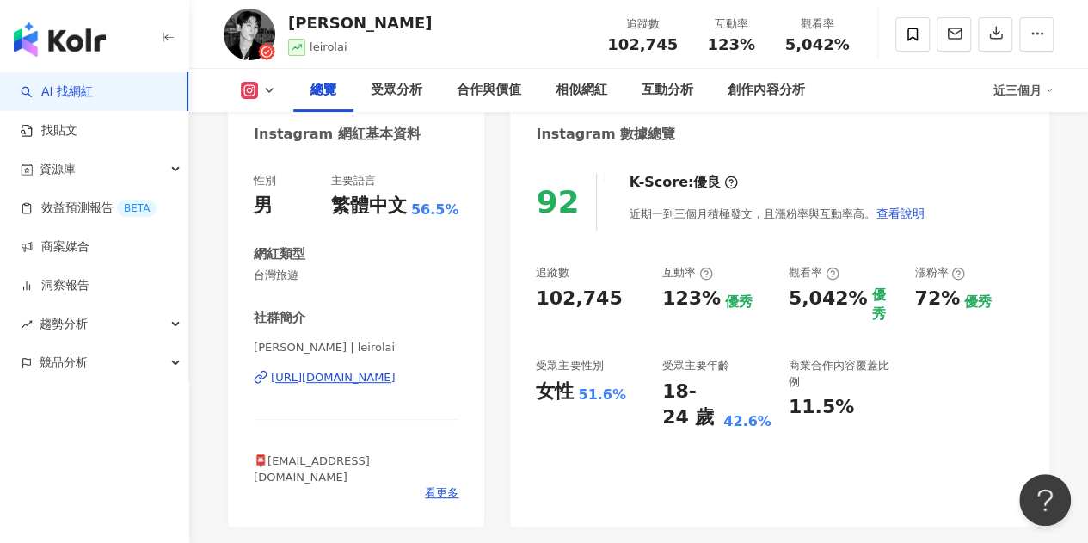
click at [365, 381] on div "[URL][DOMAIN_NAME]" at bounding box center [333, 377] width 125 height 15
